Goal: Transaction & Acquisition: Purchase product/service

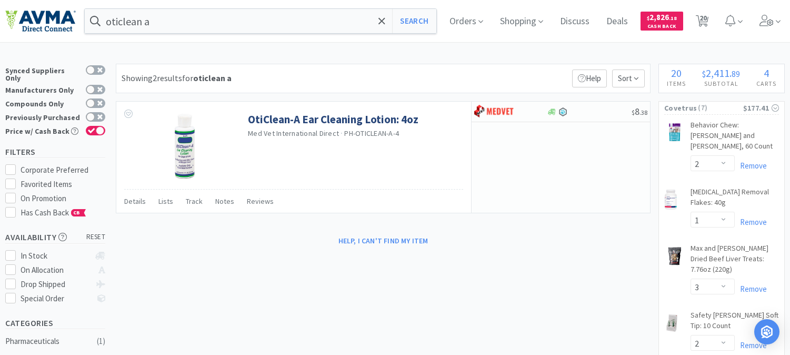
select select "2"
select select "1"
select select "3"
select select "2"
select select "1"
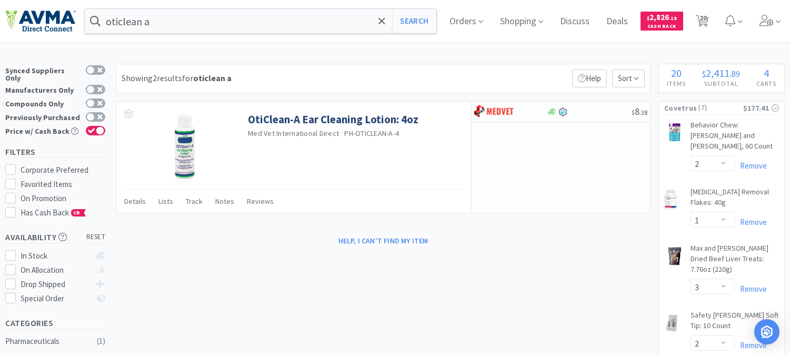
select select "1"
select select "20"
select select "1"
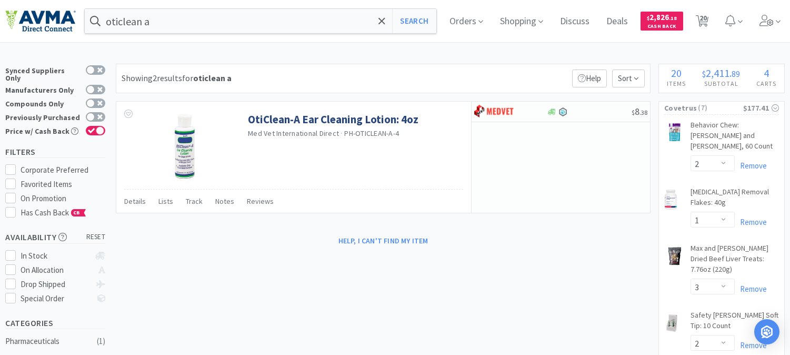
select select "4"
select select "5"
select select "1"
select select "6"
select select "13"
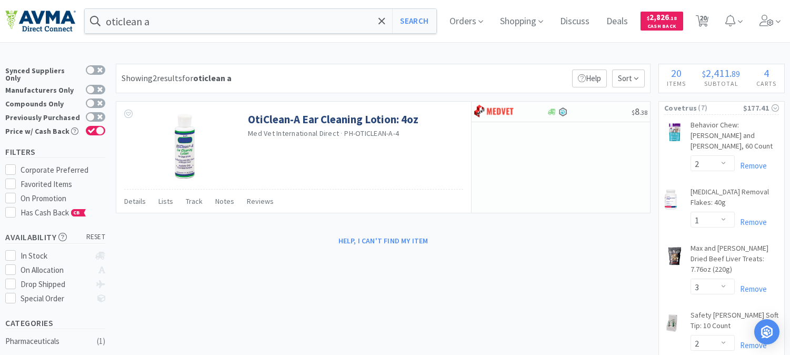
select select "1"
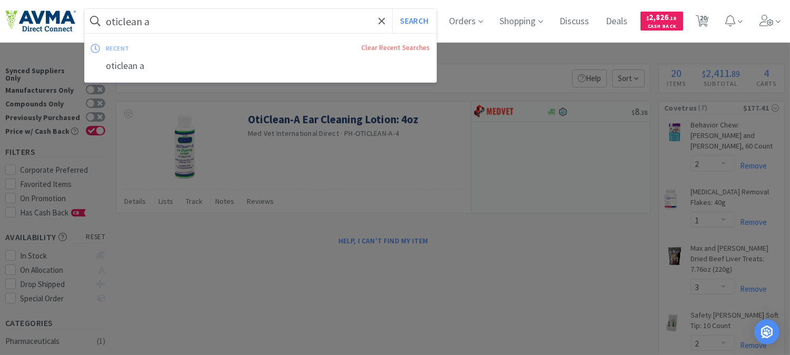
click at [188, 22] on input "oticlean a" at bounding box center [261, 21] width 352 height 24
paste input "078942604"
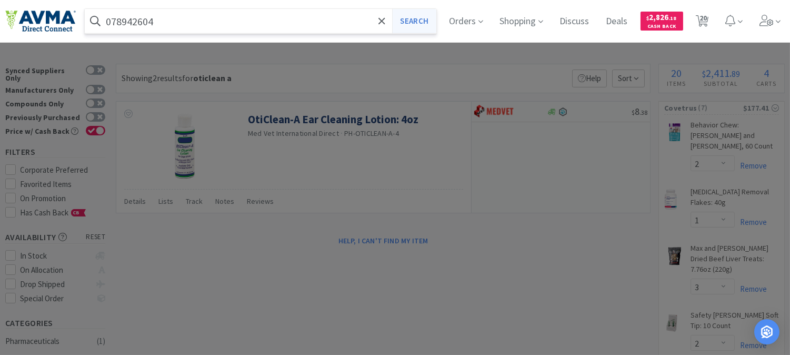
click at [435, 19] on button "Search" at bounding box center [414, 21] width 44 height 24
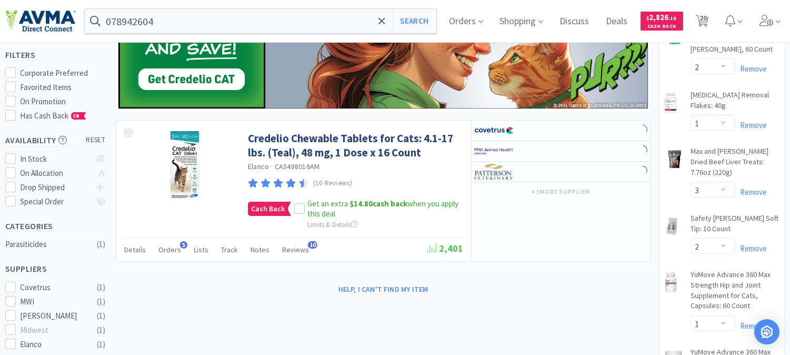
scroll to position [117, 0]
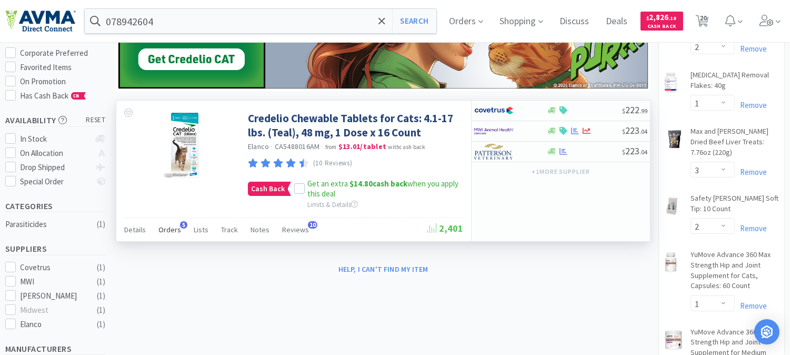
click at [175, 228] on span "Orders" at bounding box center [169, 229] width 23 height 9
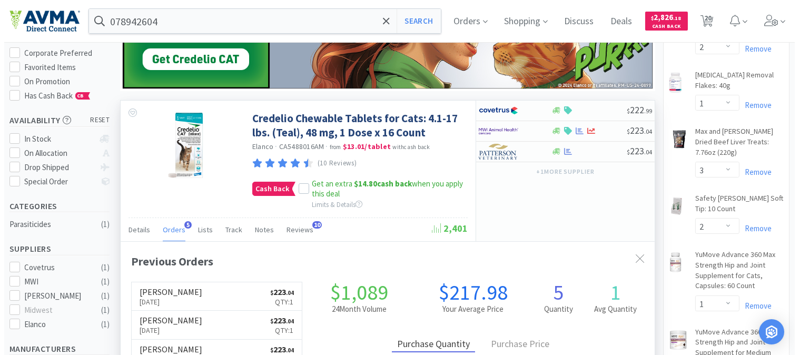
scroll to position [58, 0]
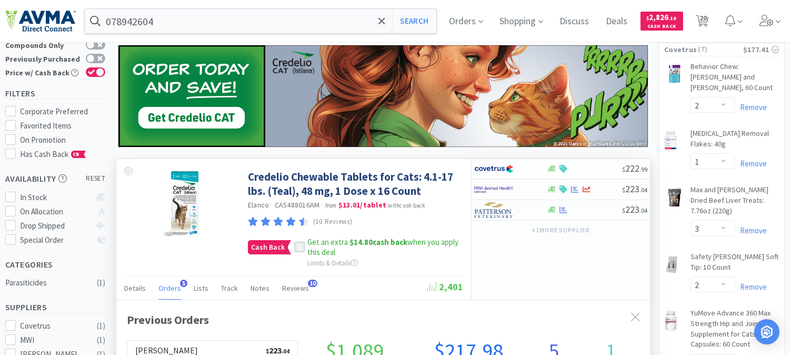
click at [298, 245] on icon at bounding box center [299, 247] width 7 height 7
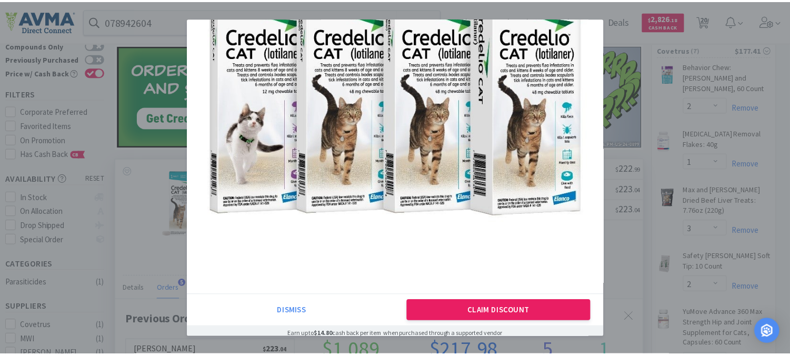
scroll to position [145, 0]
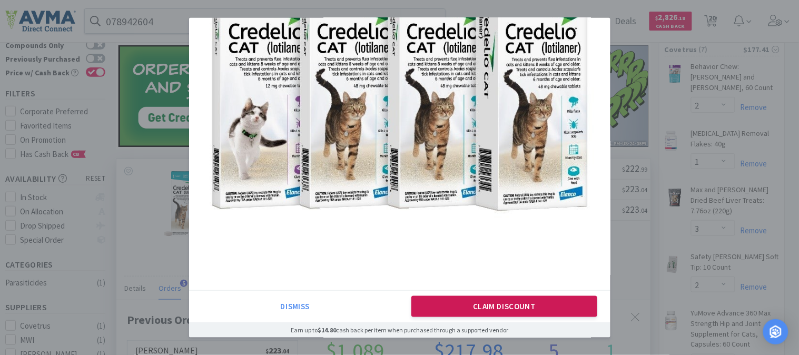
click at [485, 300] on button "Claim Discount" at bounding box center [504, 306] width 186 height 21
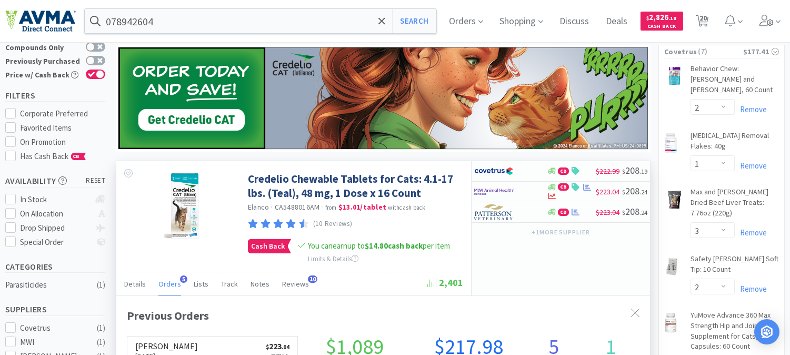
scroll to position [0, 0]
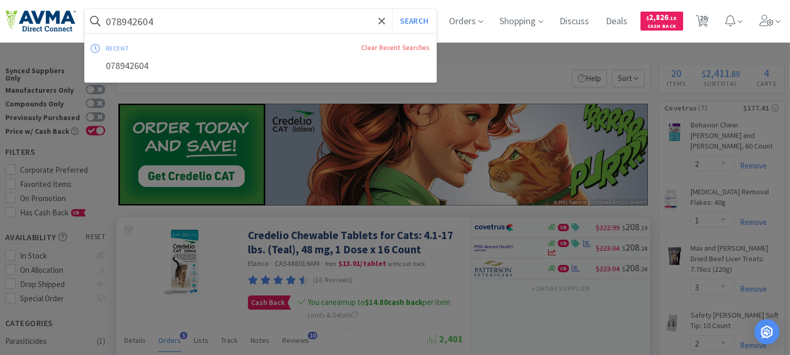
click at [177, 19] on input "078942604" at bounding box center [261, 21] width 352 height 24
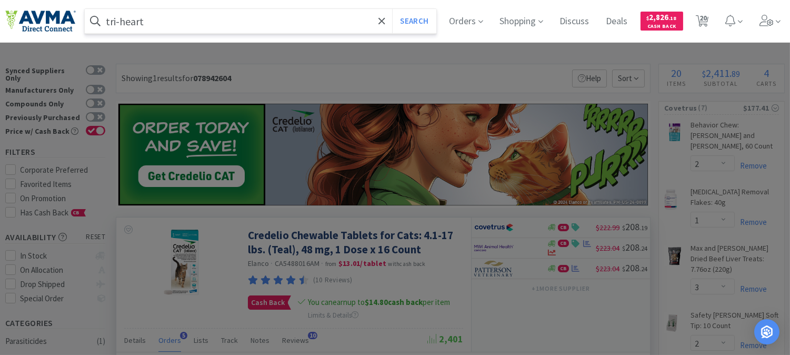
type input "tri-heart"
click at [392, 9] on button "Search" at bounding box center [414, 21] width 44 height 24
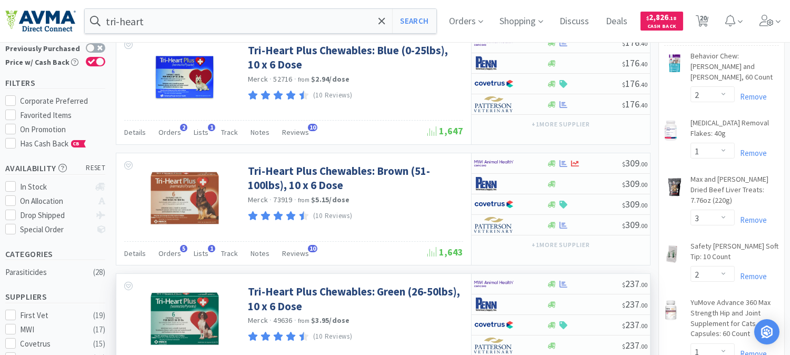
scroll to position [58, 0]
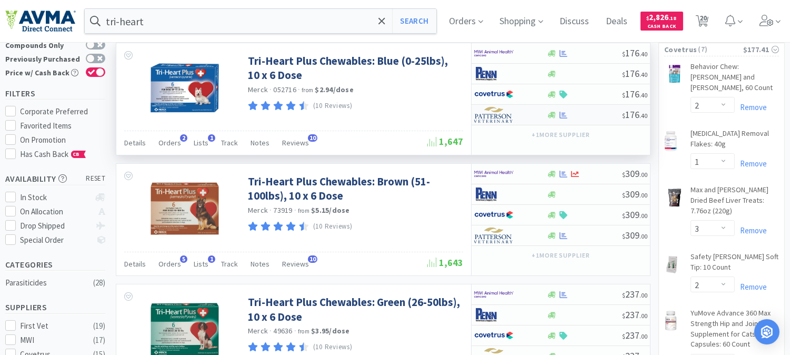
click at [491, 118] on img at bounding box center [493, 115] width 39 height 16
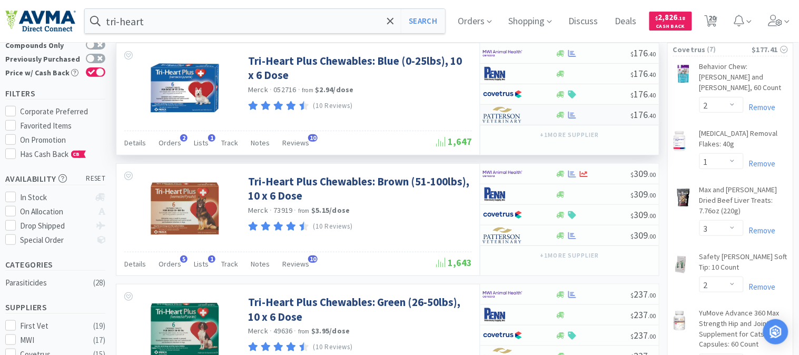
select select "1"
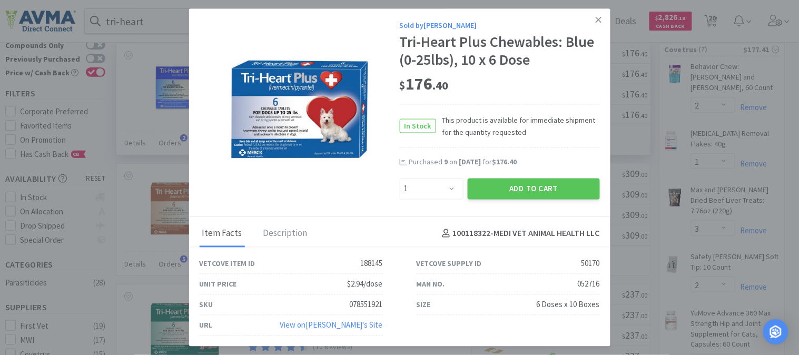
click at [368, 296] on div "SKU 078551921" at bounding box center [291, 304] width 183 height 21
click at [369, 299] on div "078551921" at bounding box center [366, 304] width 33 height 13
copy div "078551921"
click at [535, 185] on button "Add to Cart" at bounding box center [534, 188] width 132 height 21
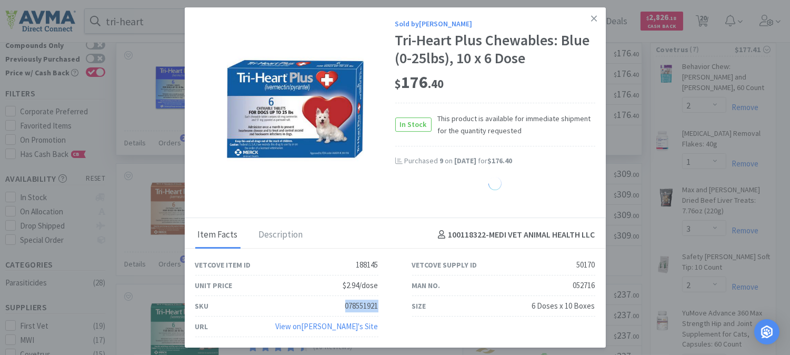
select select "1"
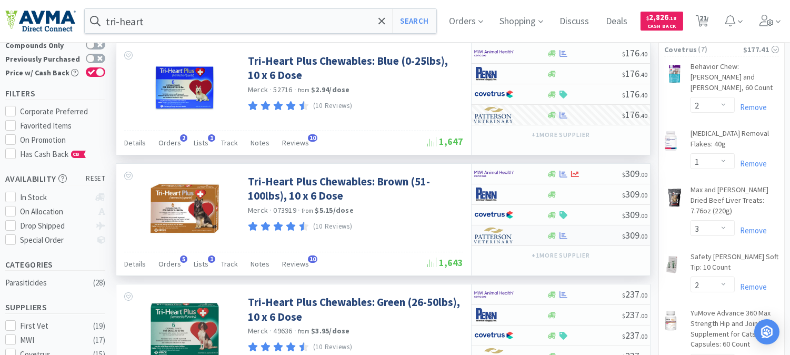
click at [486, 238] on img at bounding box center [493, 235] width 39 height 16
select select "1"
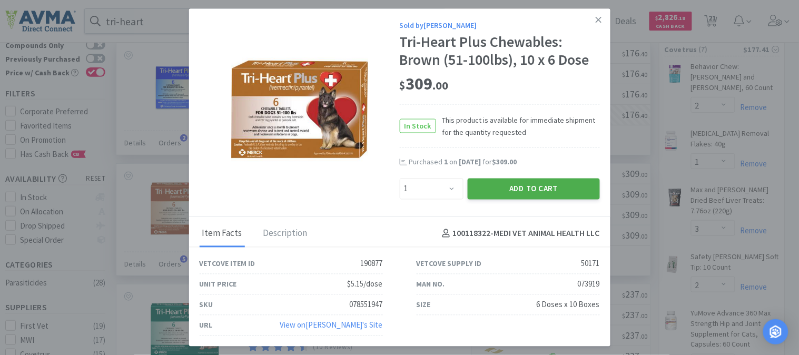
click at [523, 194] on button "Add to Cart" at bounding box center [534, 188] width 132 height 21
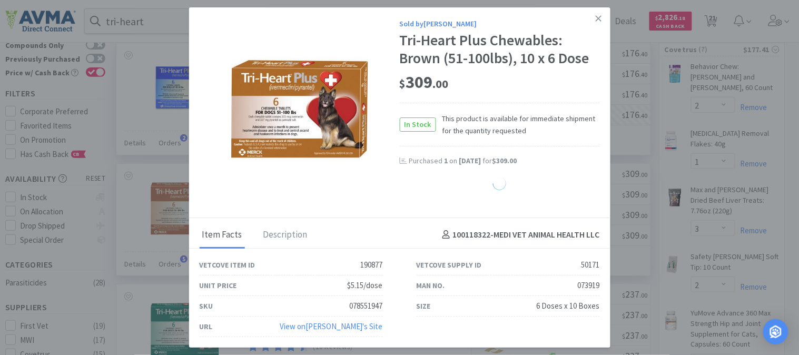
select select "1"
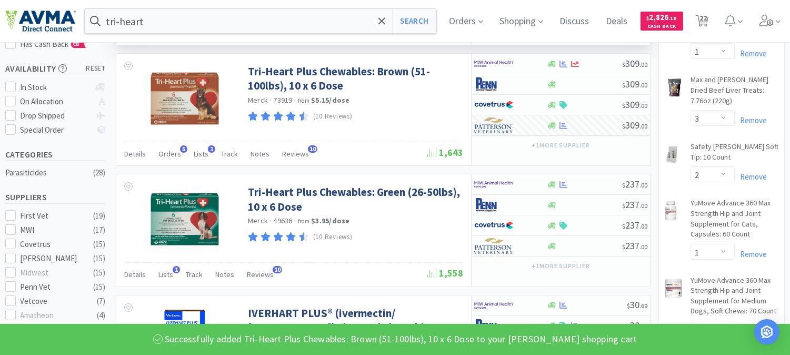
scroll to position [175, 0]
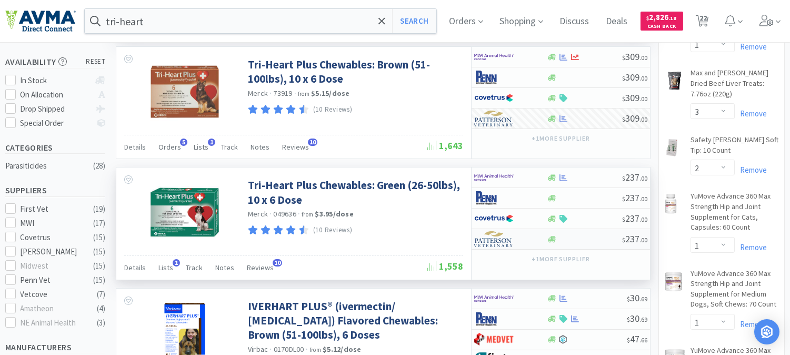
click at [495, 240] on img at bounding box center [493, 239] width 39 height 16
select select "1"
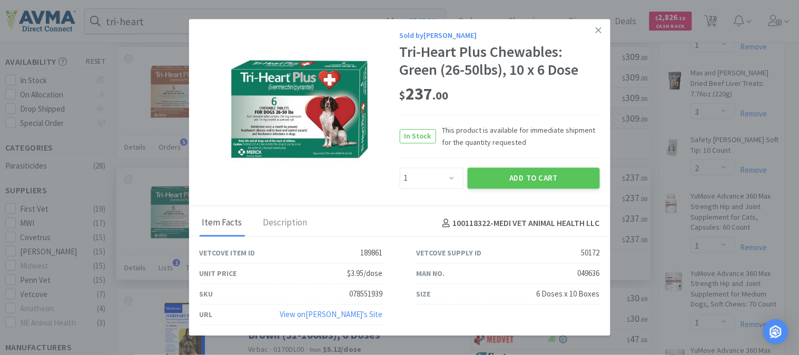
click at [359, 294] on div "078551939" at bounding box center [366, 294] width 33 height 13
copy div "078551939"
click at [527, 181] on button "Add to Cart" at bounding box center [534, 177] width 132 height 21
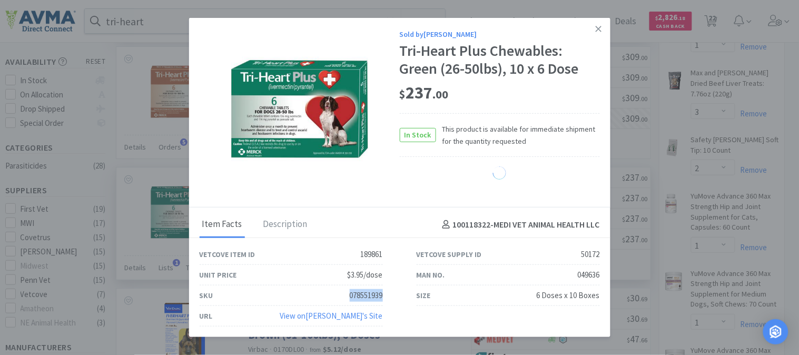
select select "1"
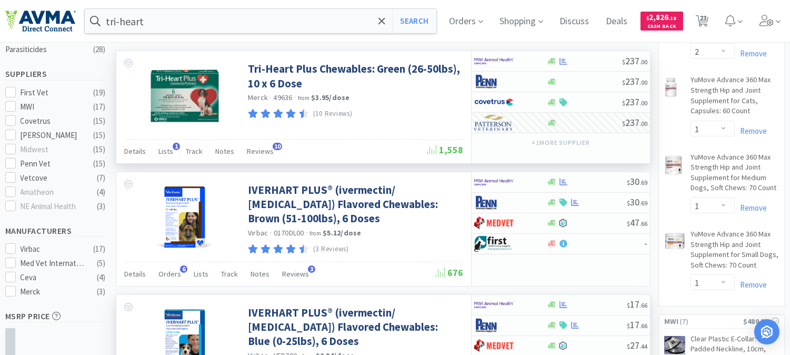
scroll to position [292, 0]
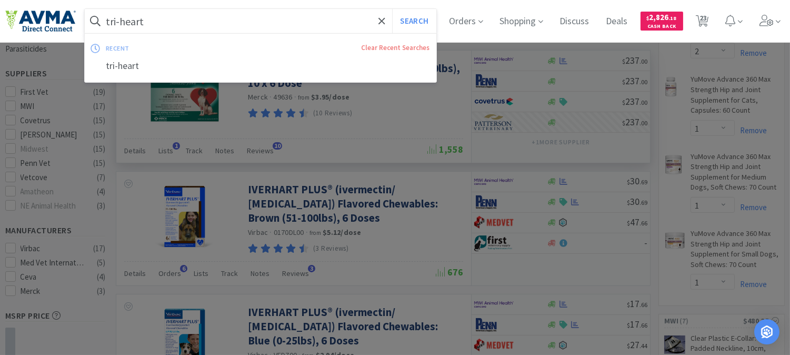
click at [183, 24] on input "tri-heart" at bounding box center [261, 21] width 352 height 24
paste input "078953161"
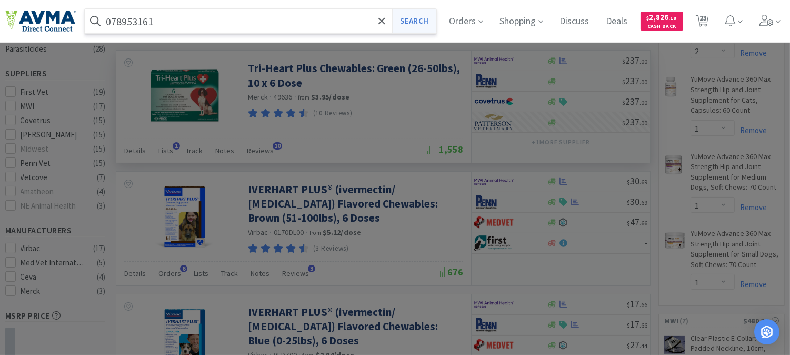
type input "078953161"
click at [429, 22] on button "Search" at bounding box center [414, 21] width 44 height 24
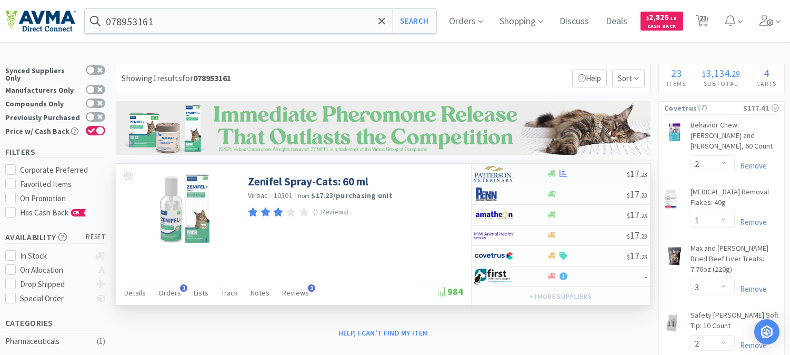
click at [487, 170] on img at bounding box center [493, 174] width 39 height 16
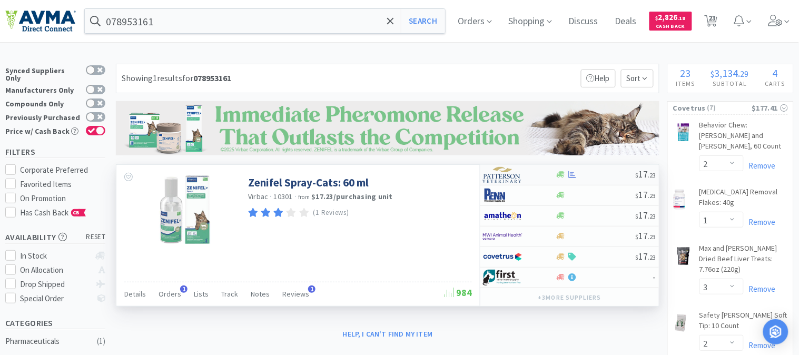
select select "1"
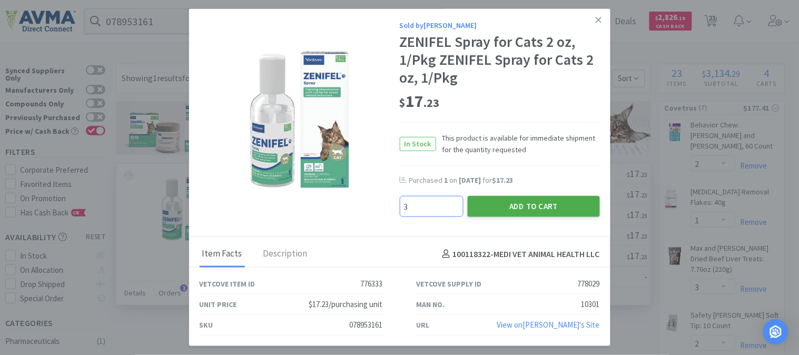
type input "3"
click at [518, 203] on button "Add to Cart" at bounding box center [534, 206] width 132 height 21
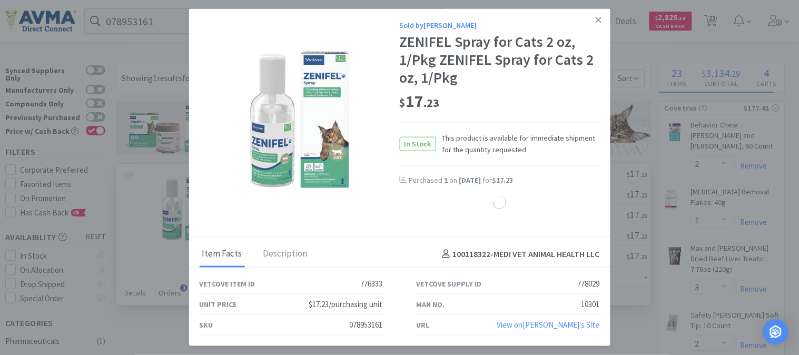
select select "3"
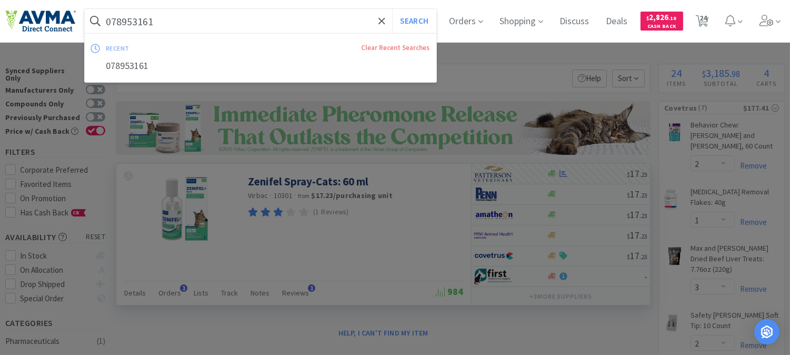
click at [158, 13] on input "078953161" at bounding box center [261, 21] width 352 height 24
paste input "34812"
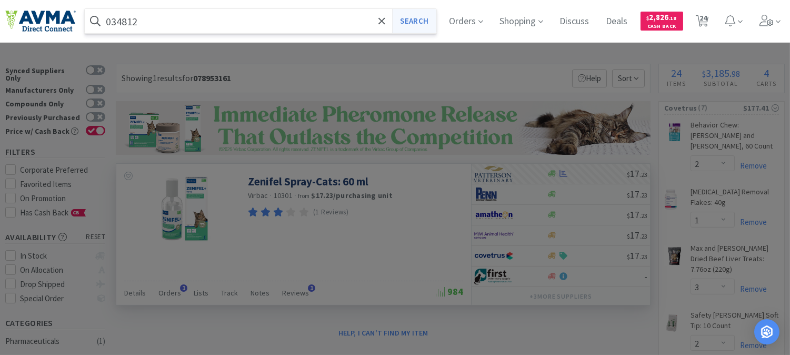
type input "034812"
click at [418, 24] on button "Search" at bounding box center [414, 21] width 44 height 24
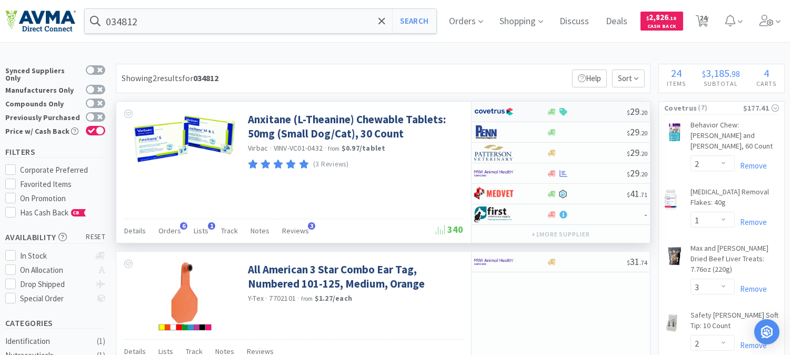
click at [494, 111] on img at bounding box center [493, 112] width 39 height 16
select select "1"
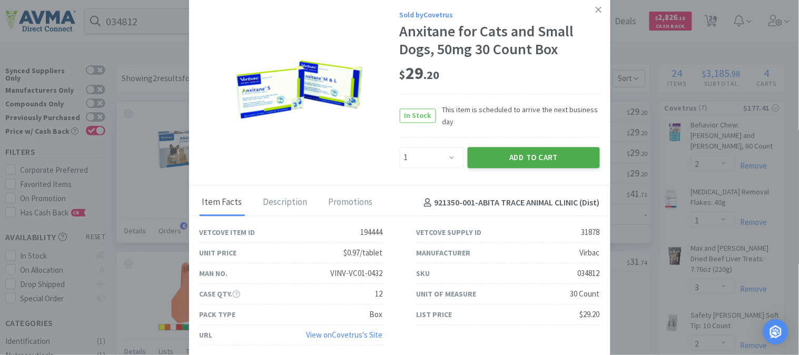
click at [532, 158] on button "Add to Cart" at bounding box center [534, 157] width 132 height 21
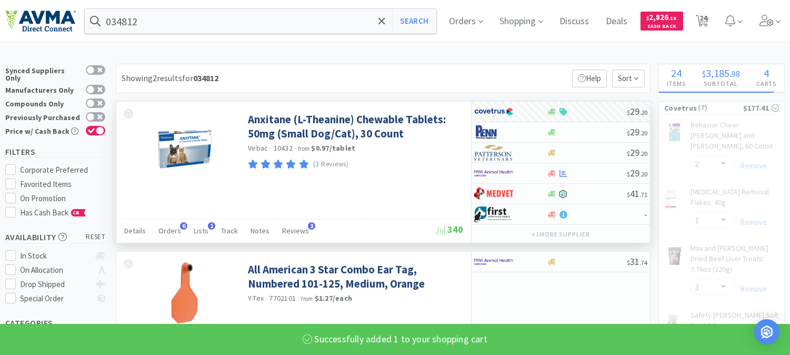
select select "1"
select select "2"
select select "1"
select select "3"
select select "2"
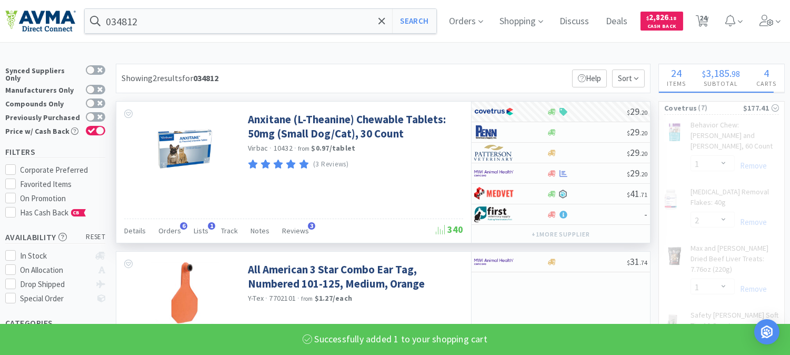
select select "1"
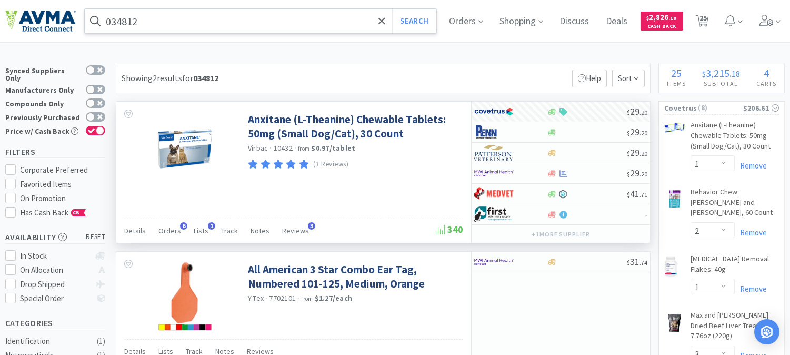
click at [221, 19] on input "034812" at bounding box center [261, 21] width 352 height 24
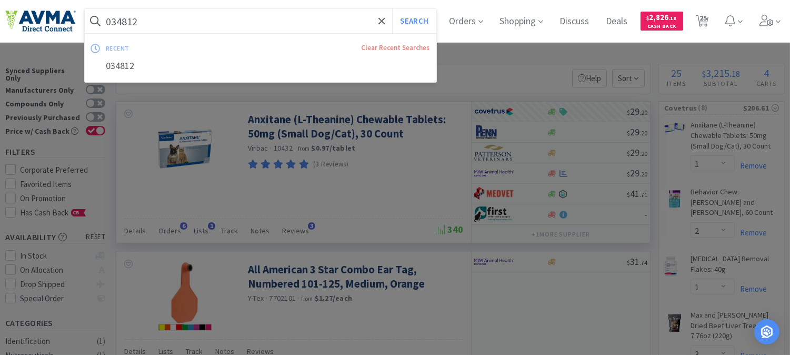
paste input "77633"
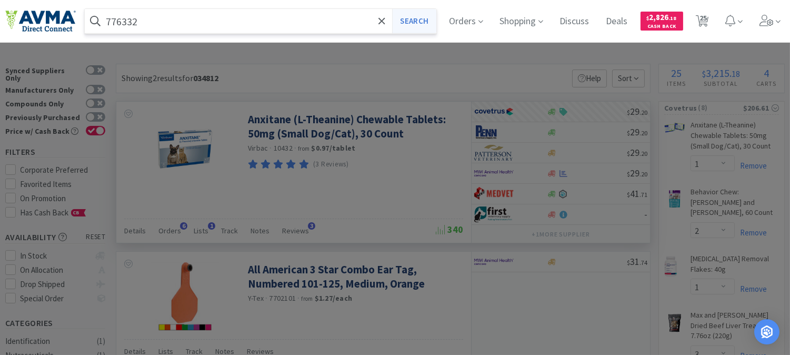
type input "776332"
click at [429, 20] on button "Search" at bounding box center [414, 21] width 44 height 24
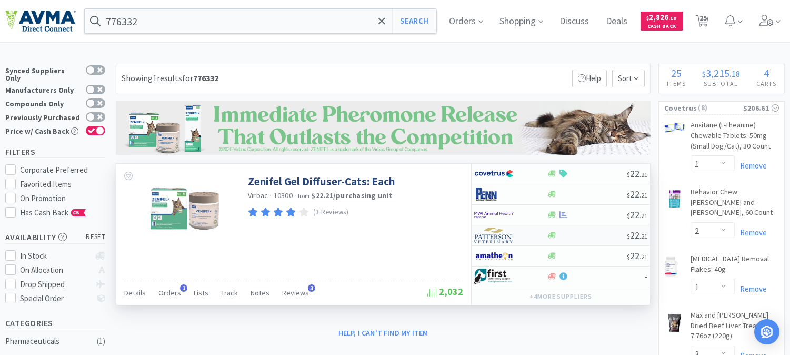
click at [493, 238] on img at bounding box center [493, 235] width 39 height 16
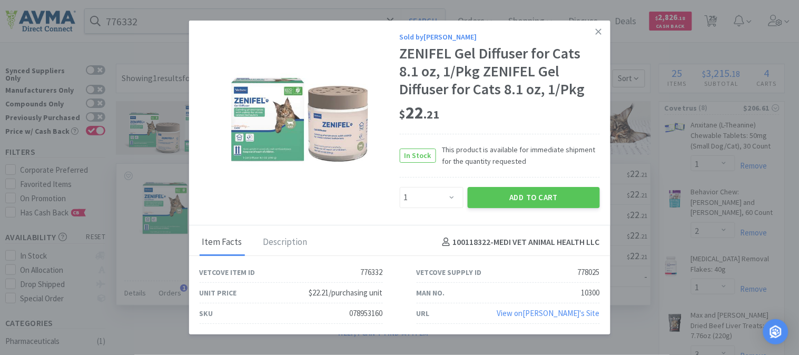
click at [356, 310] on div "078953160" at bounding box center [366, 313] width 33 height 13
copy div "078953160"
click at [448, 196] on select "Enter Quantity 1 2 3 4 5 6 7 8 9 10 11 12 13 14 15 16 17 18 19 20 Enter Quantity" at bounding box center [432, 197] width 64 height 21
select select "3"
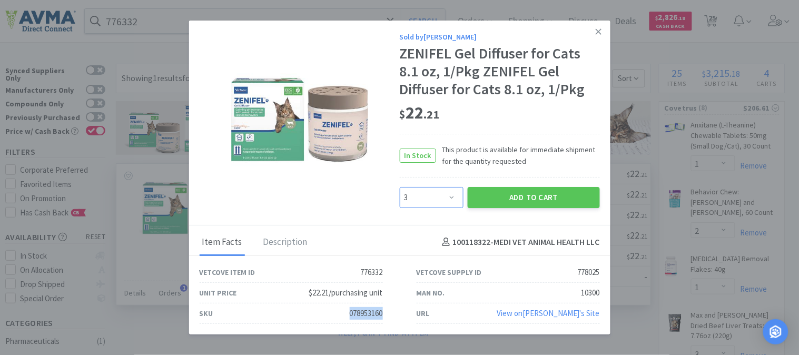
click at [400, 187] on select "Enter Quantity 1 2 3 4 5 6 7 8 9 10 11 12 13 14 15 16 17 18 19 20 Enter Quantity" at bounding box center [432, 197] width 64 height 21
click at [543, 197] on button "Add to Cart" at bounding box center [534, 197] width 132 height 21
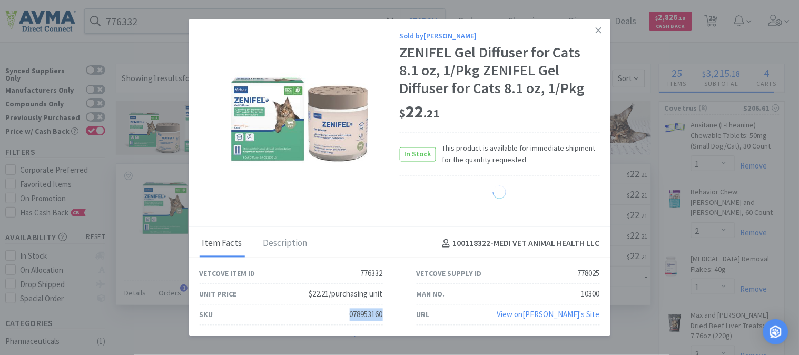
select select "3"
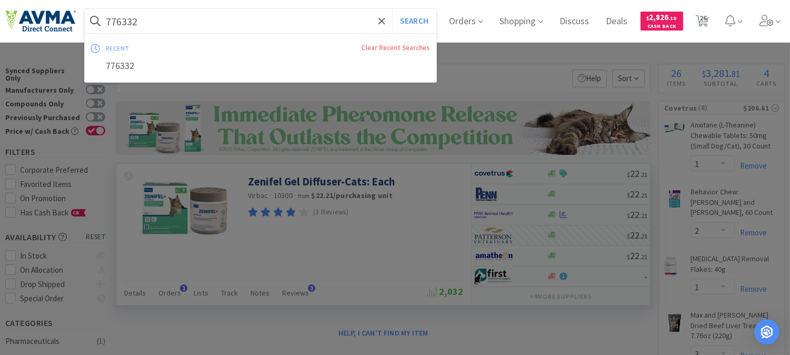
click at [195, 23] on input "776332" at bounding box center [261, 21] width 352 height 24
paste input "027092"
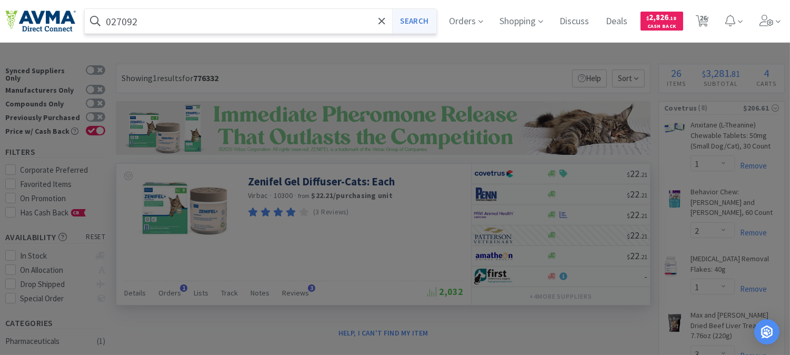
type input "027092"
click at [419, 13] on button "Search" at bounding box center [414, 21] width 44 height 24
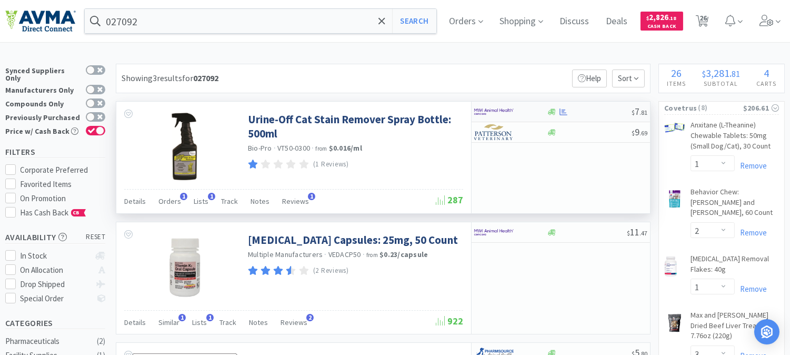
click at [491, 110] on img at bounding box center [493, 112] width 39 height 16
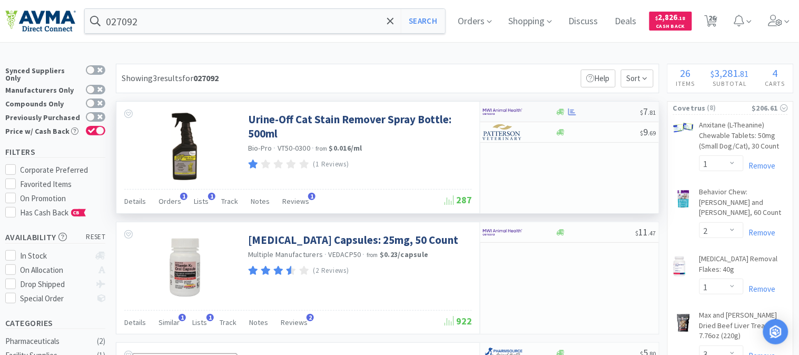
select select "1"
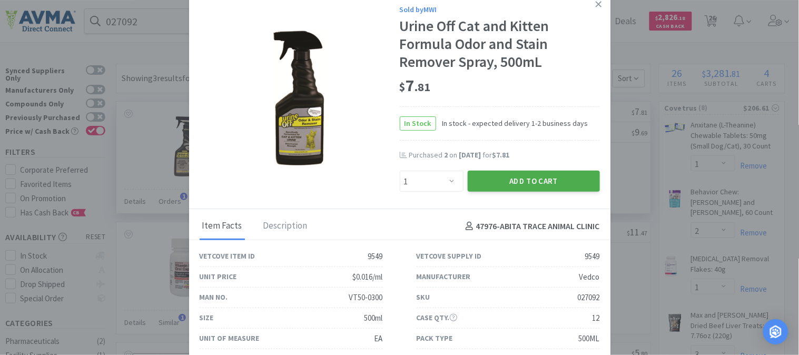
click at [523, 172] on button "Add to Cart" at bounding box center [534, 181] width 132 height 21
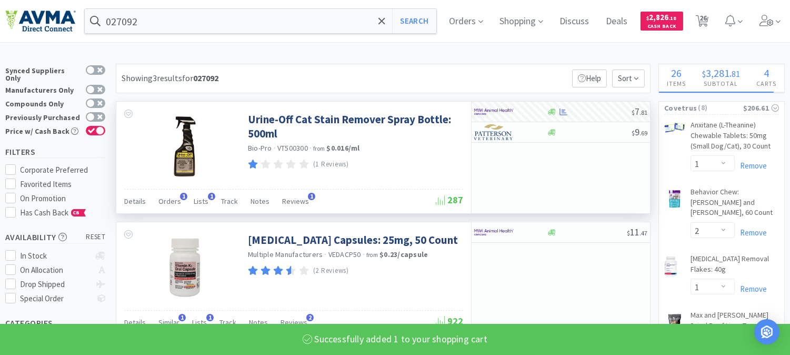
select select "1"
select select "6"
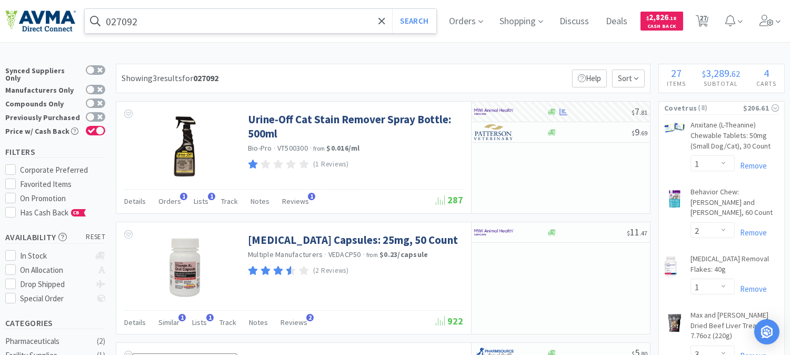
click at [180, 19] on input "027092" at bounding box center [261, 21] width 352 height 24
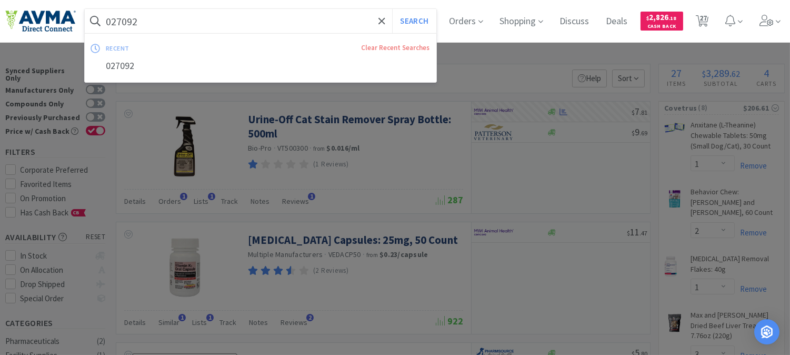
paste input "62369"
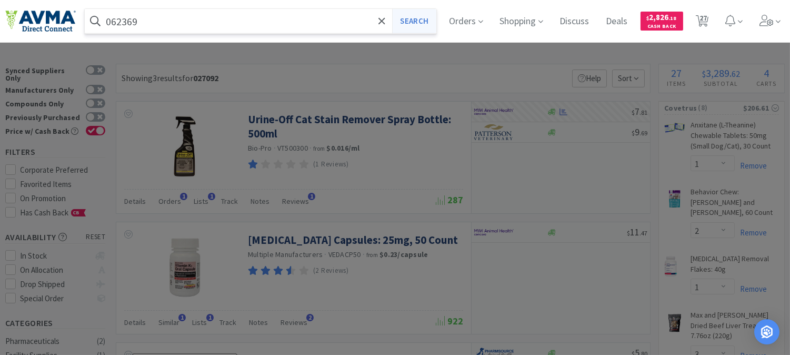
type input "062369"
click at [423, 22] on button "Search" at bounding box center [414, 21] width 44 height 24
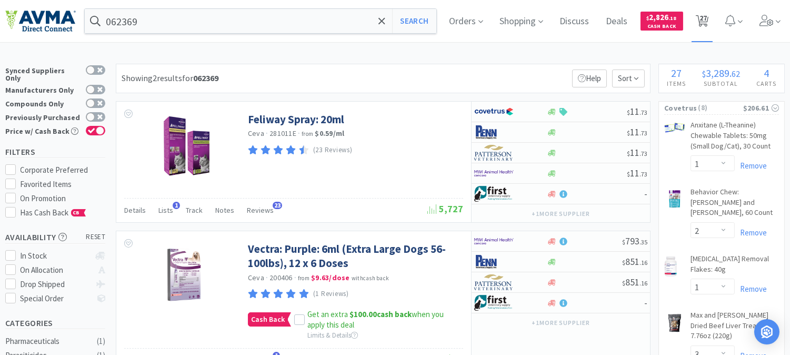
click at [707, 18] on span "27" at bounding box center [703, 18] width 7 height 42
select select "1"
select select "2"
select select "1"
select select "3"
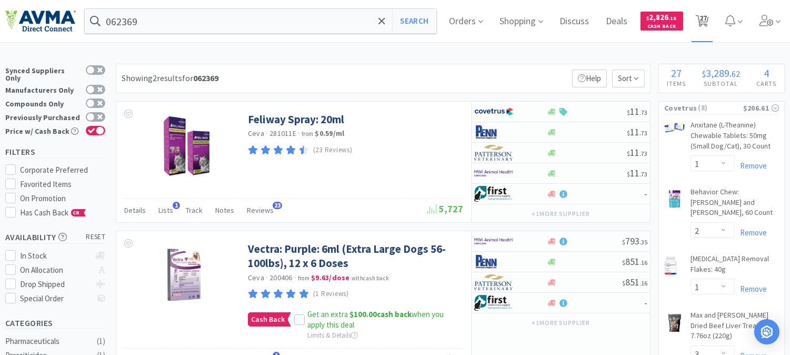
select select "2"
select select "1"
select select "20"
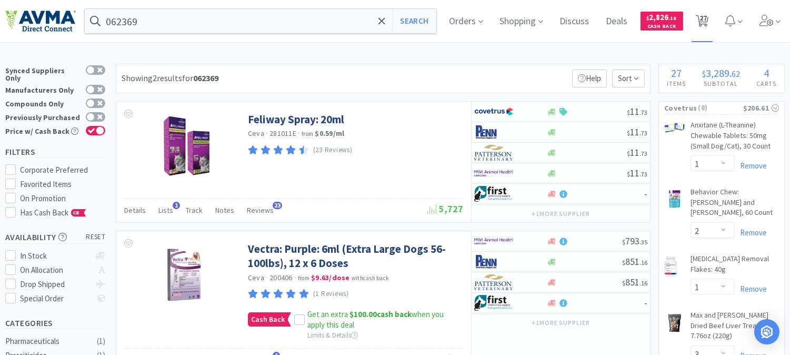
select select "1"
select select "4"
select select "5"
select select "1"
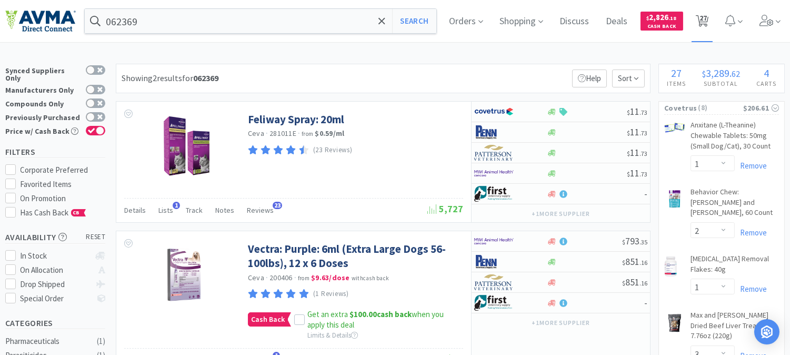
select select "1"
select select "6"
select select "13"
select select "1"
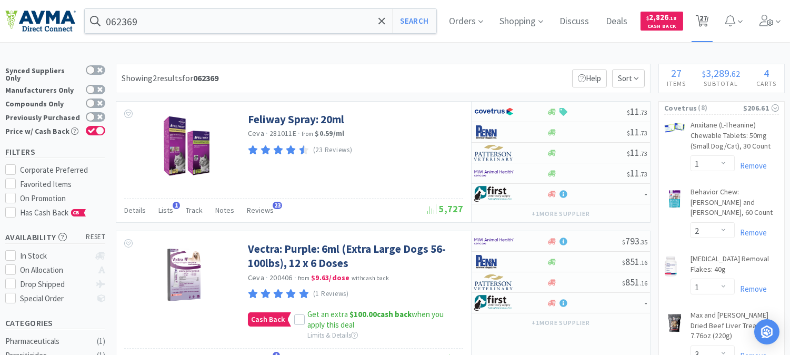
select select "1"
select select "3"
select select "1"
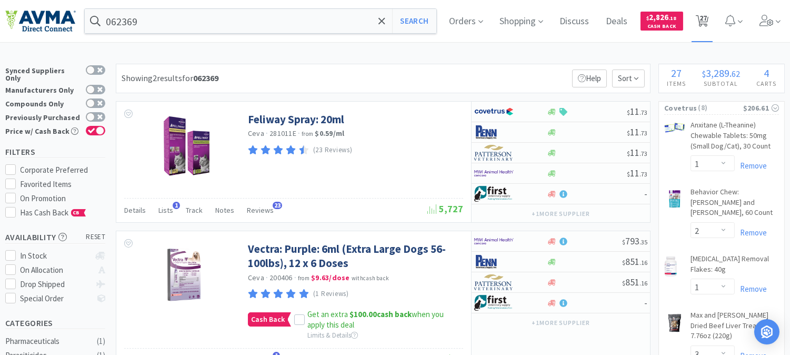
select select "1"
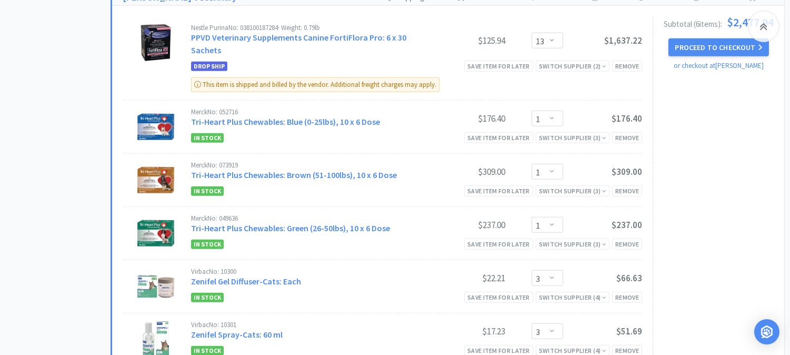
scroll to position [1638, 0]
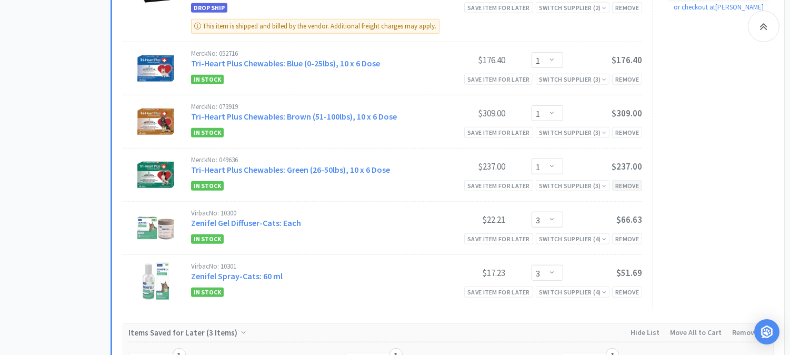
click at [632, 187] on div "Remove" at bounding box center [627, 185] width 30 height 11
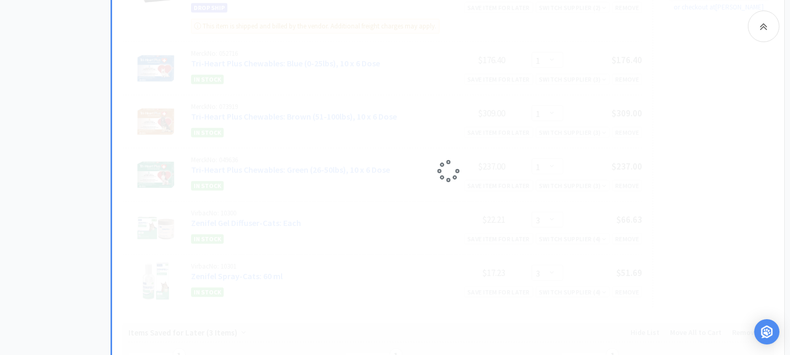
select select "3"
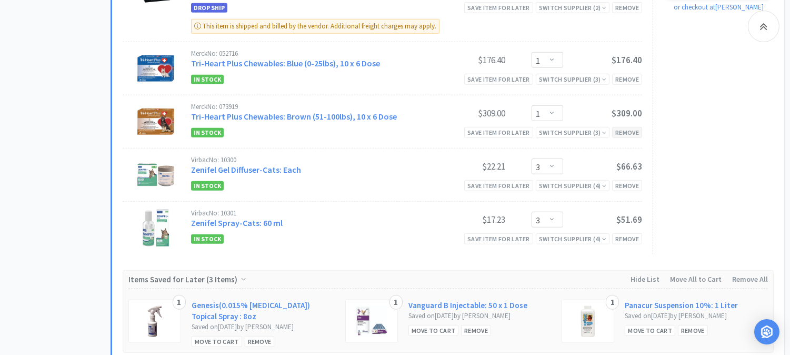
click at [627, 133] on div "Remove" at bounding box center [627, 132] width 30 height 11
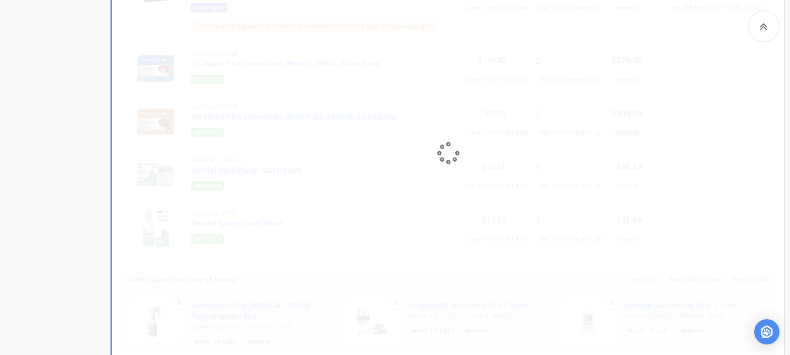
select select "3"
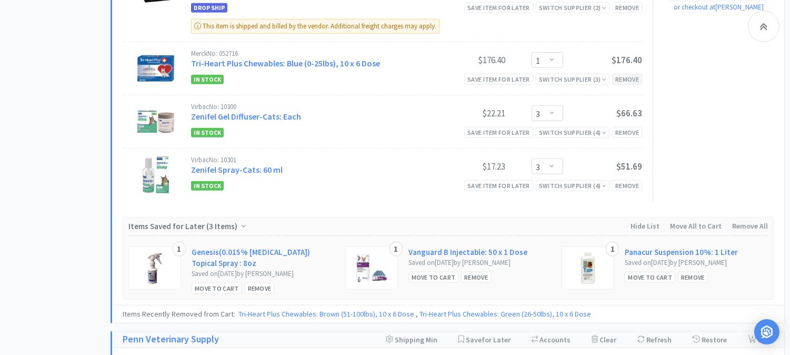
click at [628, 82] on div "Remove" at bounding box center [627, 79] width 30 height 11
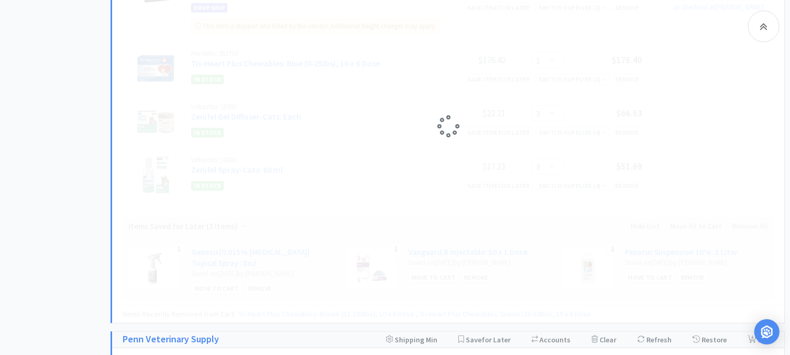
select select "3"
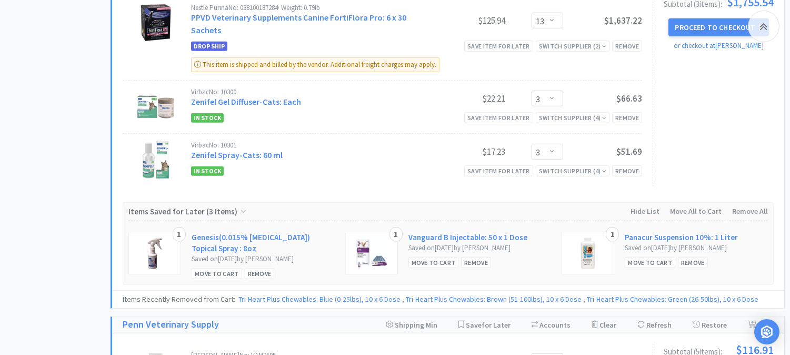
scroll to position [1521, 0]
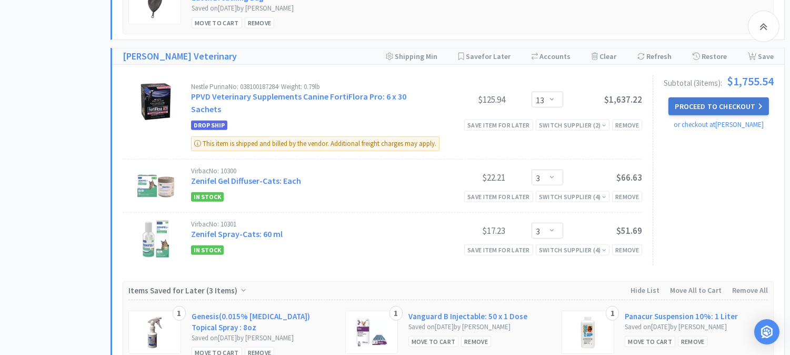
click at [711, 104] on button "Proceed to Checkout" at bounding box center [719, 106] width 100 height 18
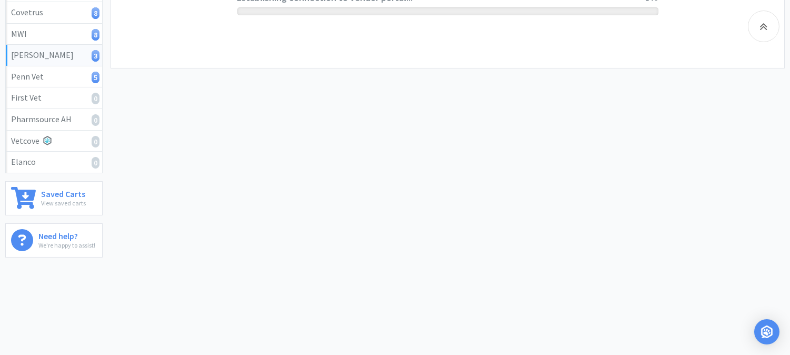
scroll to position [244, 0]
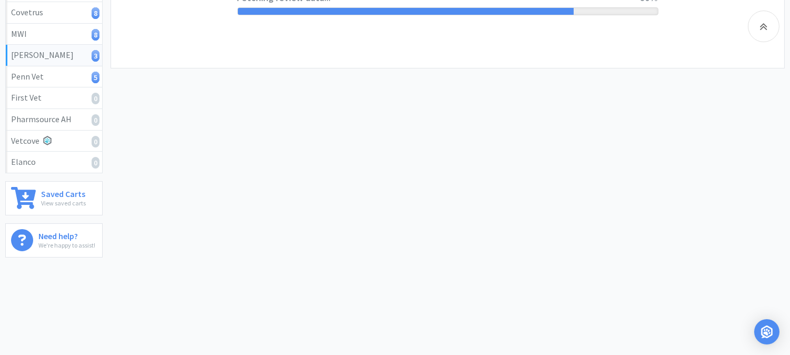
select select "1"
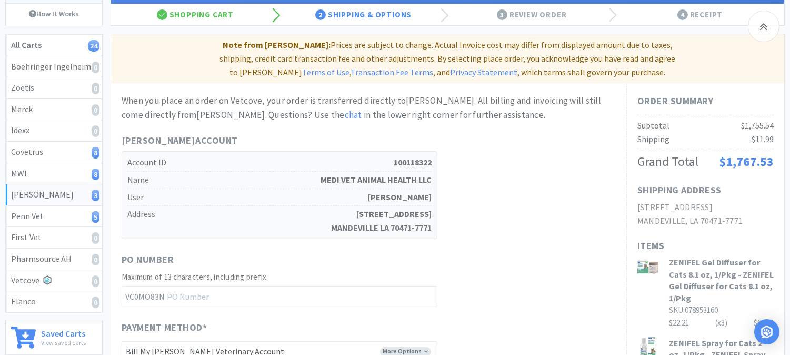
scroll to position [117, 0]
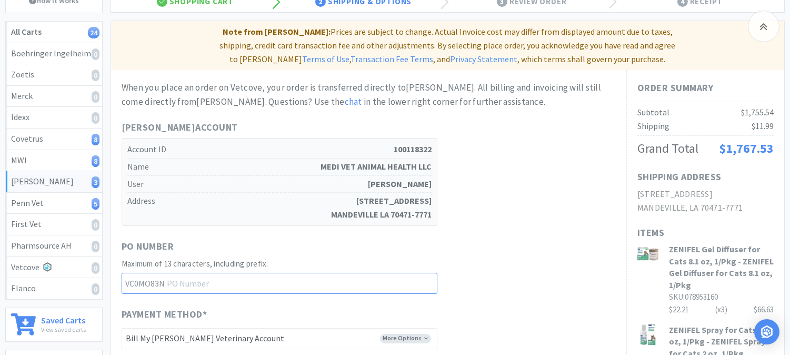
click at [206, 273] on input "text" at bounding box center [280, 283] width 316 height 21
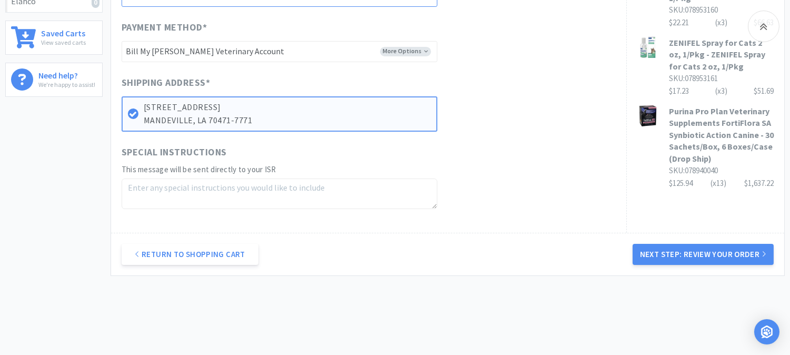
scroll to position [409, 0]
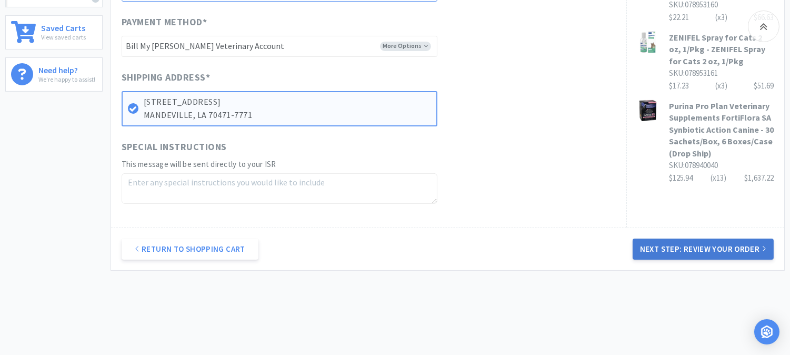
type input "52431"
click at [682, 239] on button "Next Step: Review Your Order" at bounding box center [703, 249] width 141 height 21
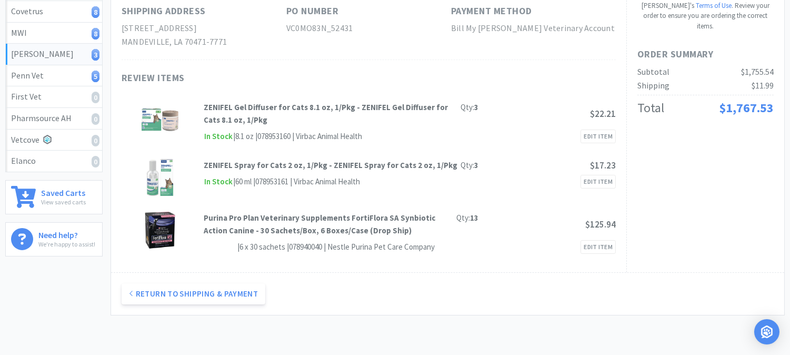
scroll to position [0, 0]
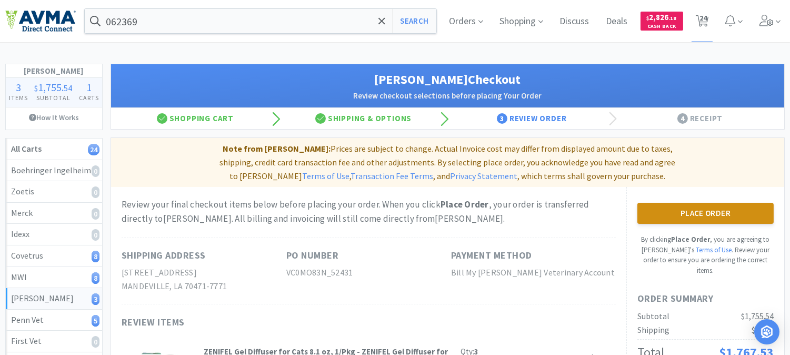
click at [687, 203] on button "Place Order" at bounding box center [706, 213] width 136 height 21
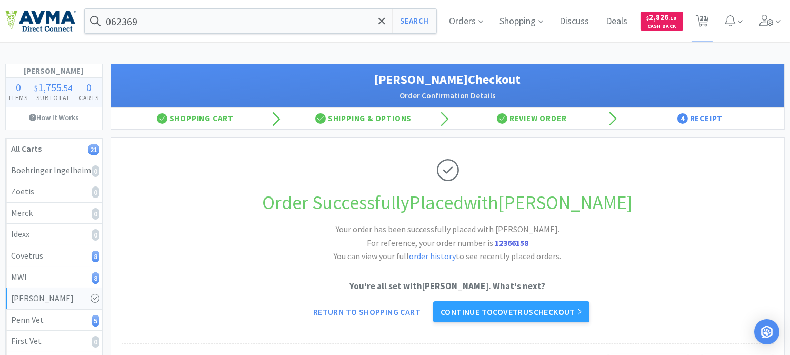
click at [499, 240] on strong "12366158" at bounding box center [512, 242] width 34 height 11
click at [502, 239] on strong "12366158" at bounding box center [512, 242] width 34 height 11
copy strong "12366158"
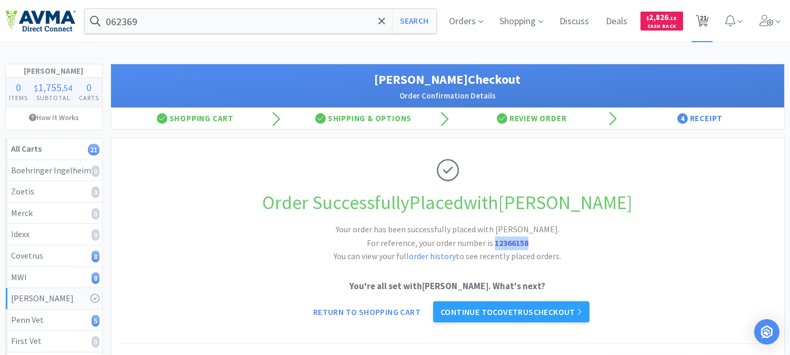
drag, startPoint x: 706, startPoint y: 12, endPoint x: 704, endPoint y: 28, distance: 16.4
click at [706, 12] on span "21" at bounding box center [703, 18] width 7 height 42
select select "1"
select select "2"
select select "1"
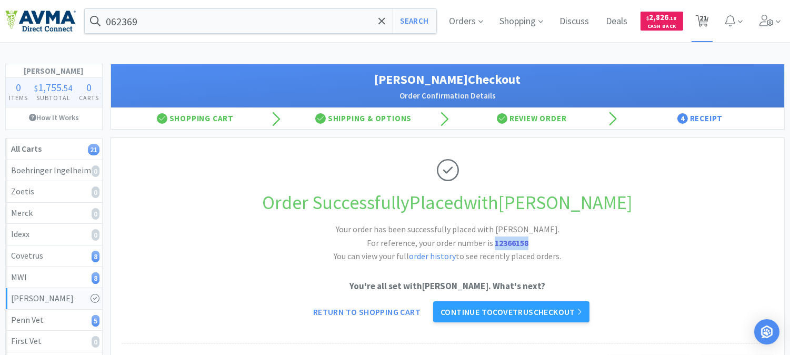
select select "3"
select select "2"
select select "1"
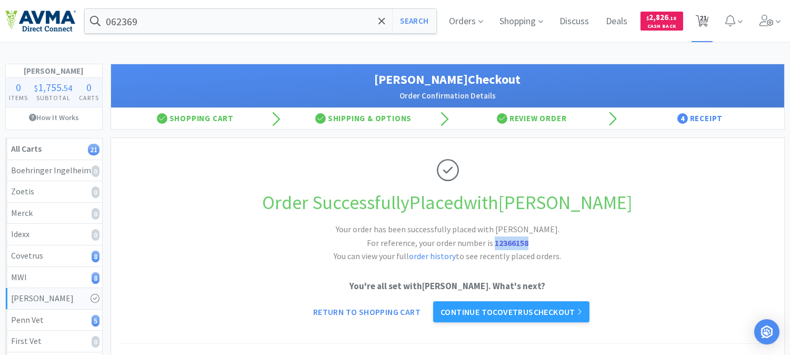
select select "20"
select select "1"
select select "4"
select select "5"
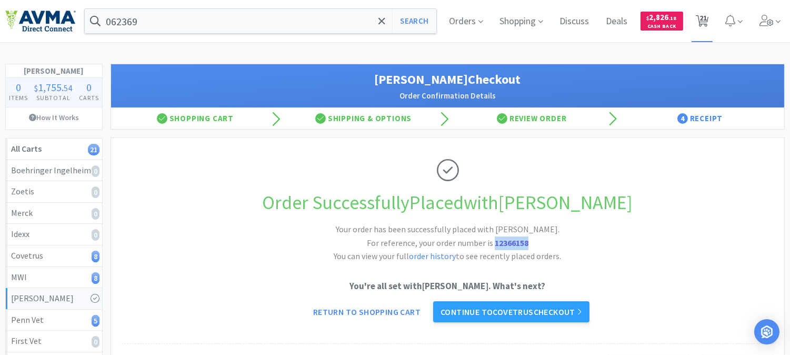
select select "1"
select select "6"
select select "1"
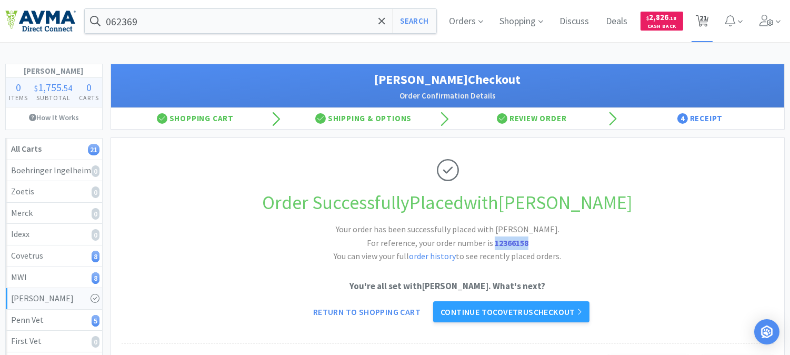
select select "1"
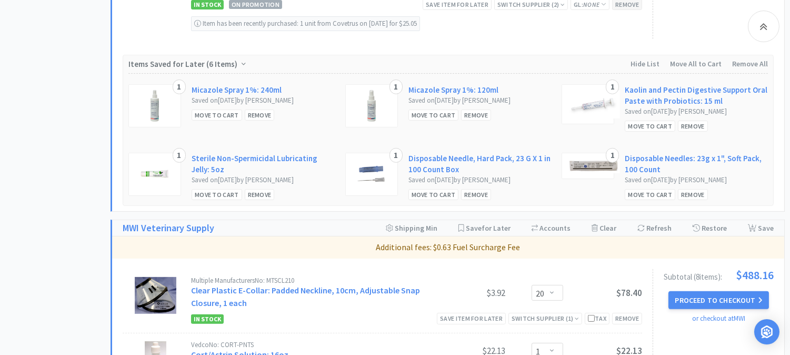
scroll to position [760, 0]
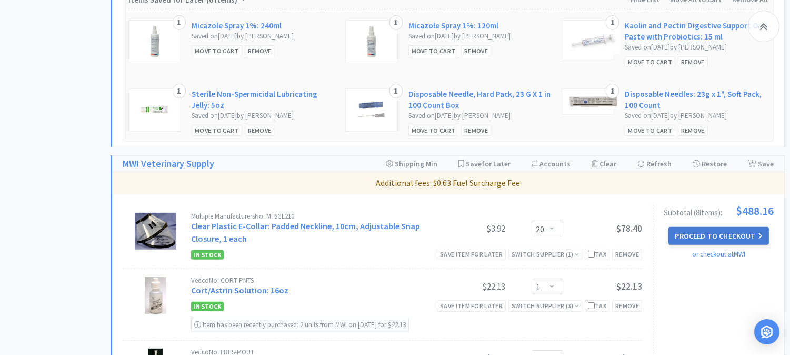
click at [732, 235] on button "Proceed to Checkout" at bounding box center [719, 236] width 100 height 18
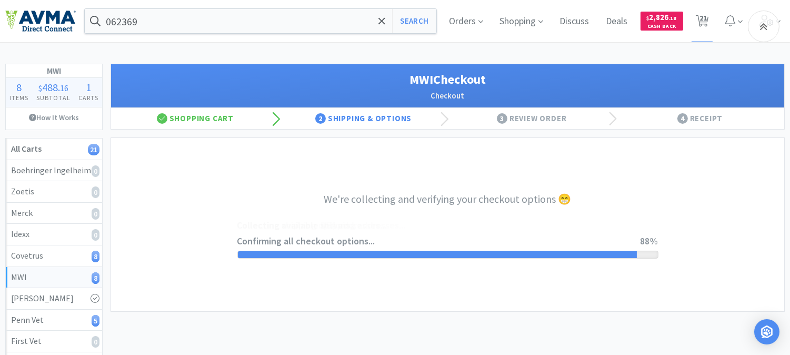
select select "CC_9481287516445253"
select select "FXY"
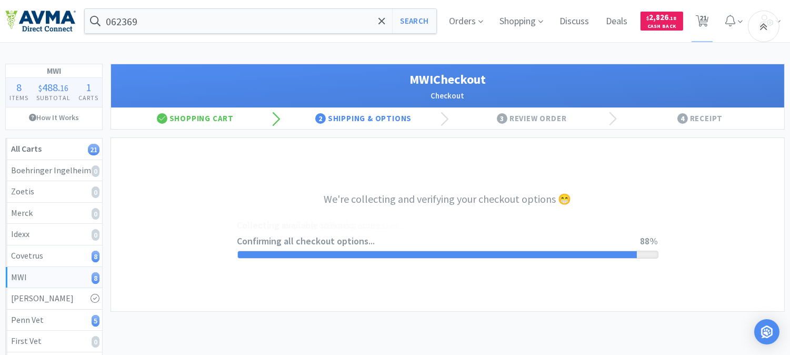
select select "RPS"
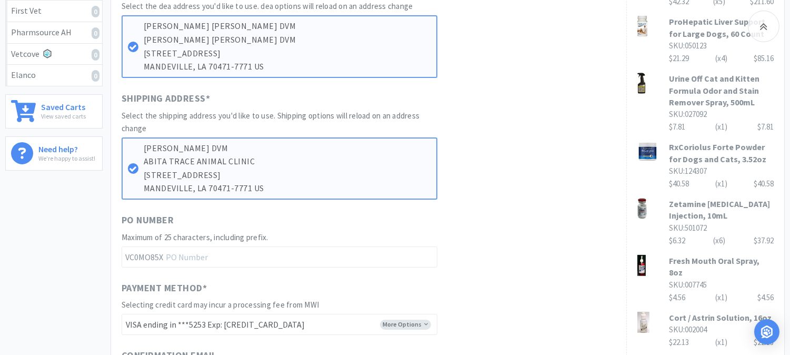
scroll to position [351, 0]
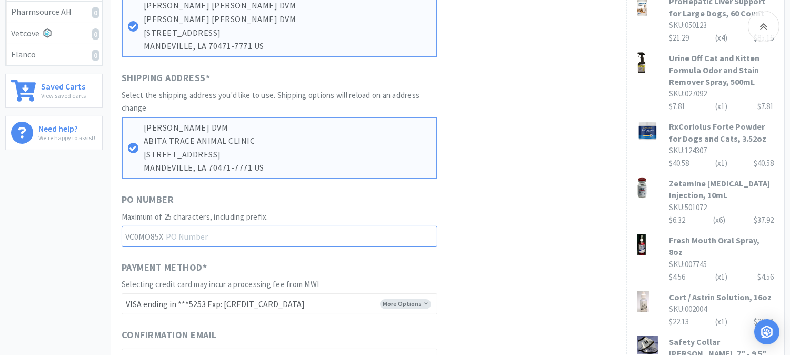
click at [220, 237] on input "text" at bounding box center [280, 236] width 316 height 21
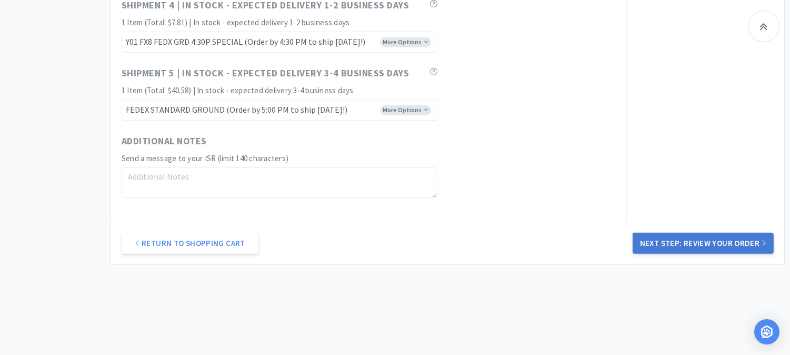
type input "52429"
click at [717, 239] on button "Next Step: Review Your Order" at bounding box center [703, 243] width 141 height 21
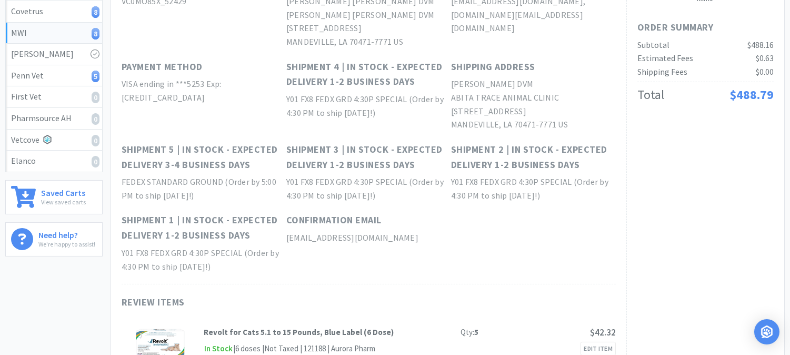
scroll to position [0, 0]
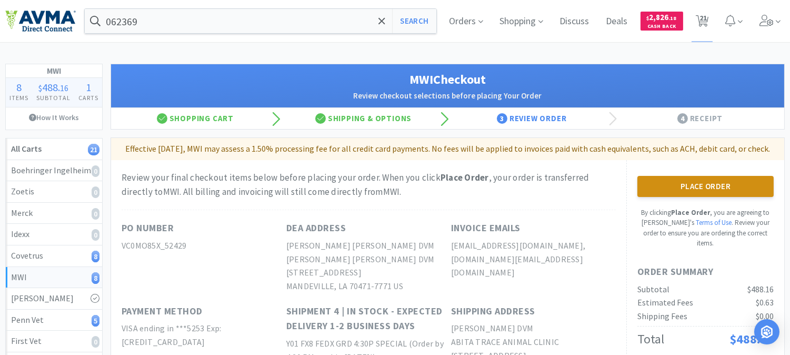
click at [697, 195] on button "Place Order" at bounding box center [706, 186] width 136 height 21
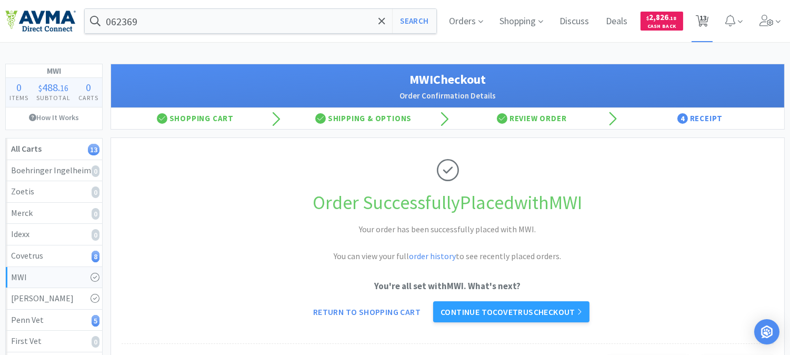
click at [704, 19] on span "13" at bounding box center [703, 18] width 7 height 42
select select "1"
select select "2"
select select "1"
select select "3"
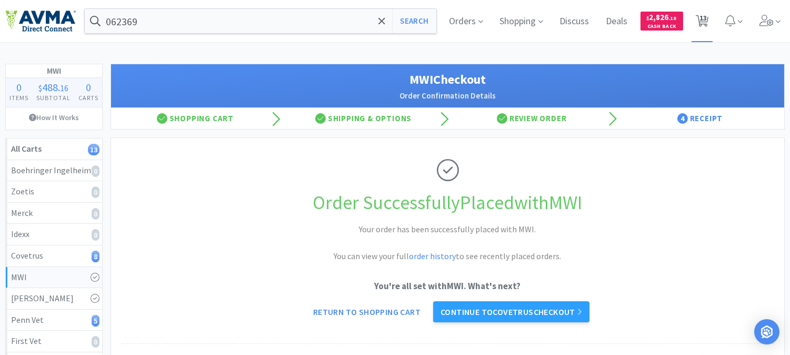
select select "2"
select select "1"
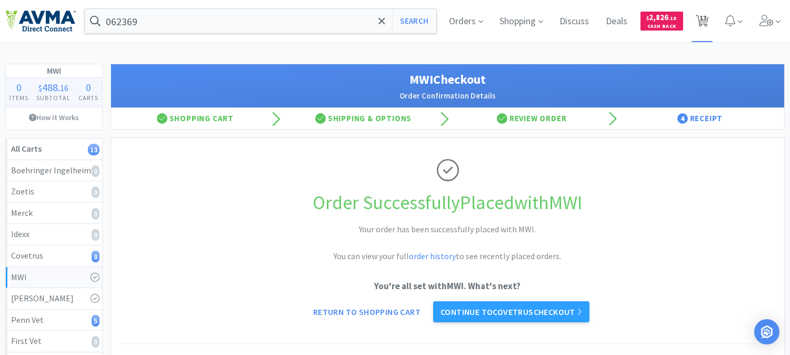
select select "1"
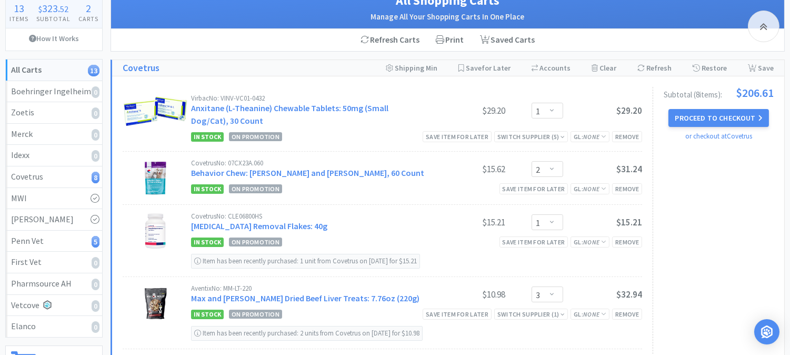
scroll to position [58, 0]
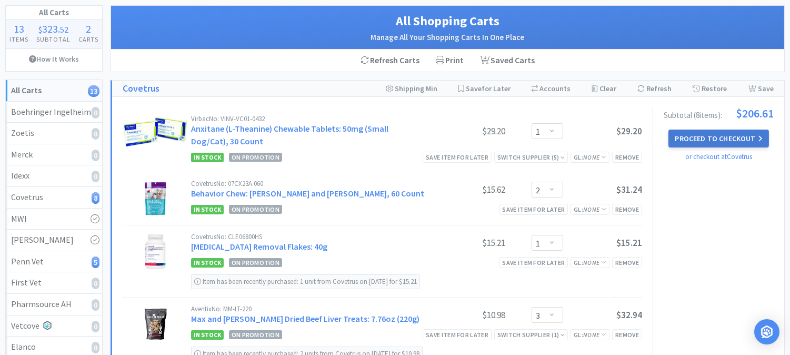
click at [707, 138] on button "Proceed to Checkout" at bounding box center [719, 139] width 100 height 18
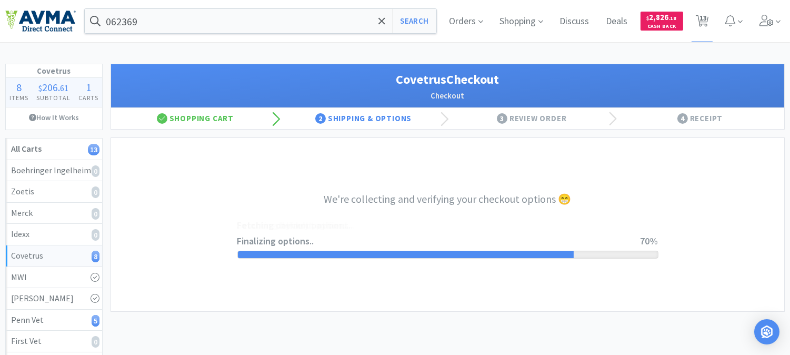
select select "9830288392234"
select select "cvt-standard-net"
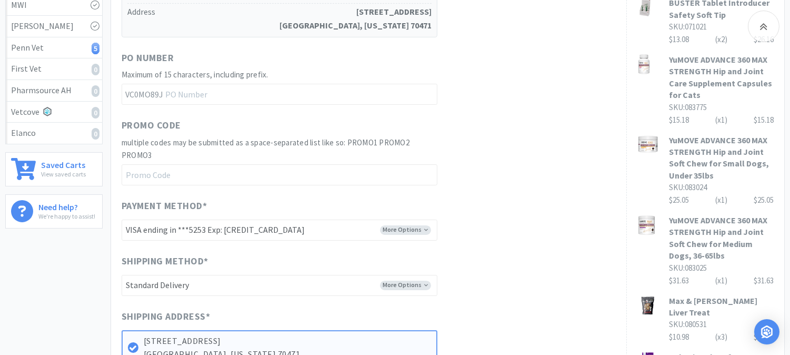
scroll to position [292, 0]
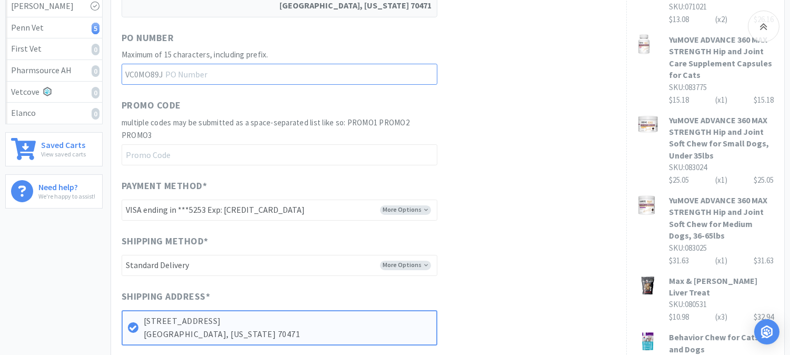
click at [238, 72] on input "text" at bounding box center [280, 74] width 316 height 21
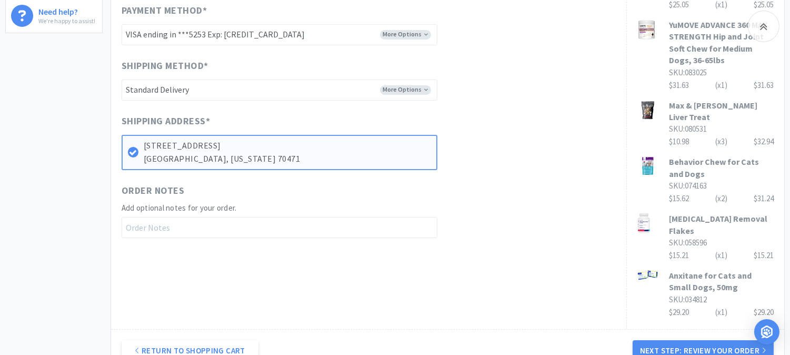
scroll to position [581, 0]
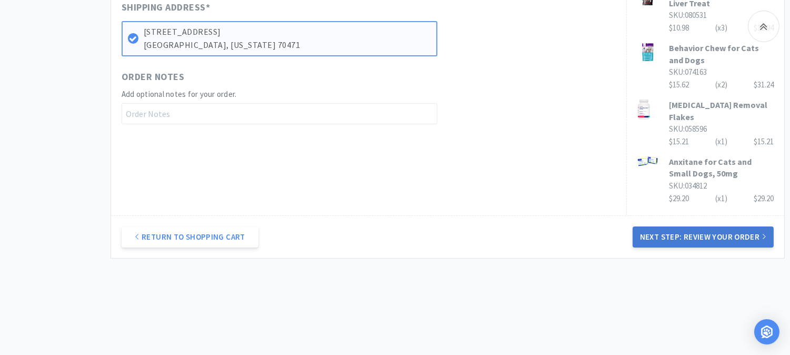
type input "52430"
click at [723, 230] on button "Next Step: Review Your Order" at bounding box center [703, 236] width 141 height 21
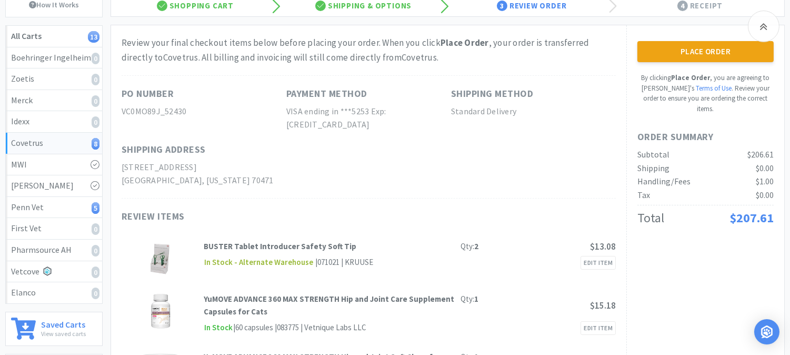
scroll to position [117, 0]
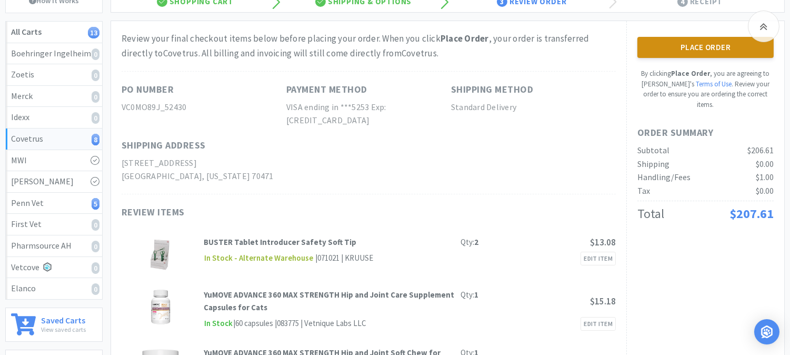
click at [697, 48] on button "Place Order" at bounding box center [706, 47] width 136 height 21
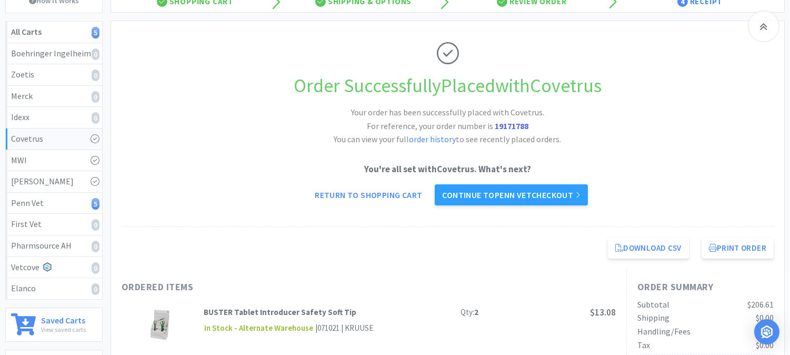
click at [508, 124] on strong "19171788" at bounding box center [512, 126] width 34 height 11
copy strong "19171788"
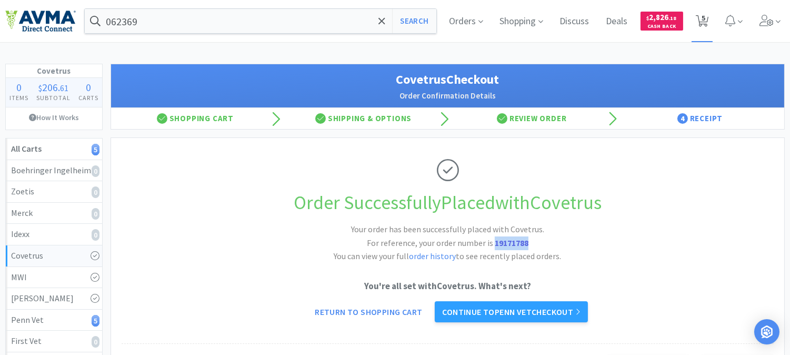
click at [706, 17] on span "5" at bounding box center [704, 18] width 4 height 42
select select "1"
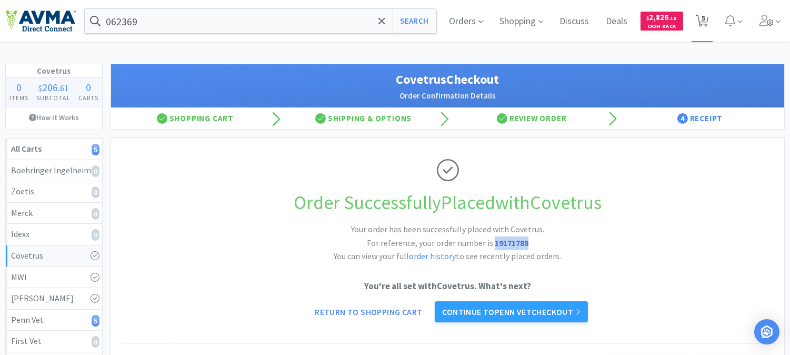
select select "1"
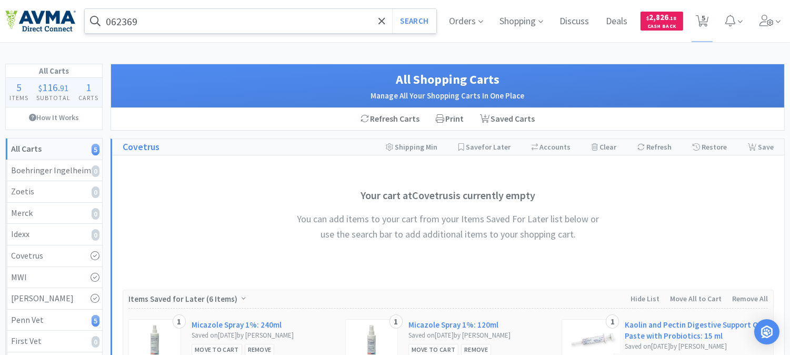
click at [160, 25] on input "062369" at bounding box center [261, 21] width 352 height 24
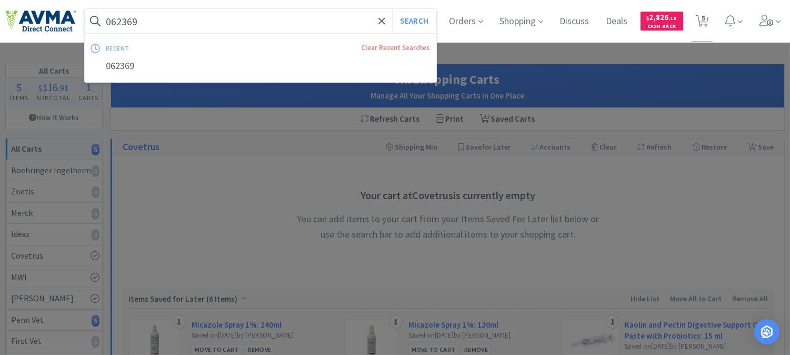
paste input "AUR1075"
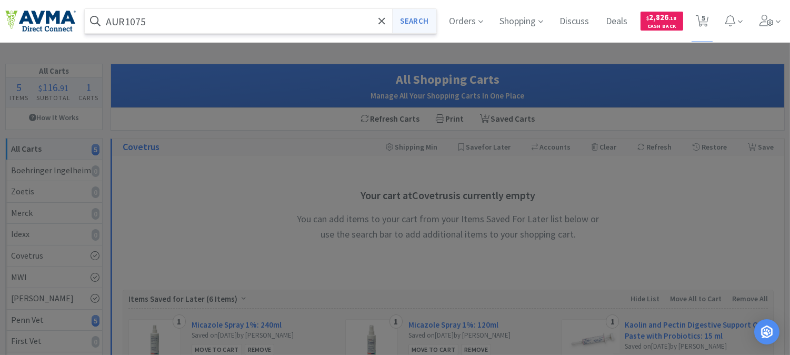
type input "AUR1075"
click at [413, 18] on button "Search" at bounding box center [414, 21] width 44 height 24
select select "1"
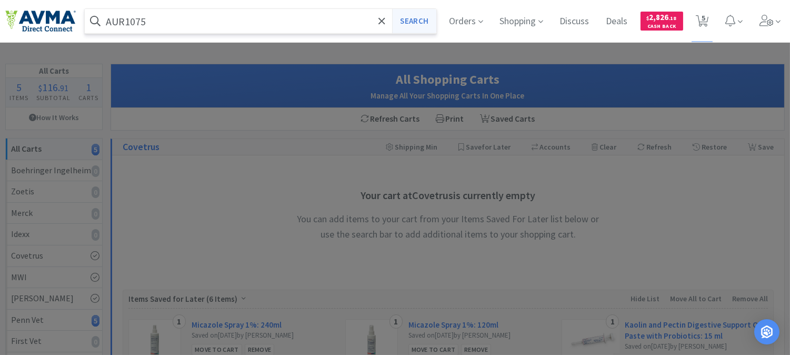
select select "1"
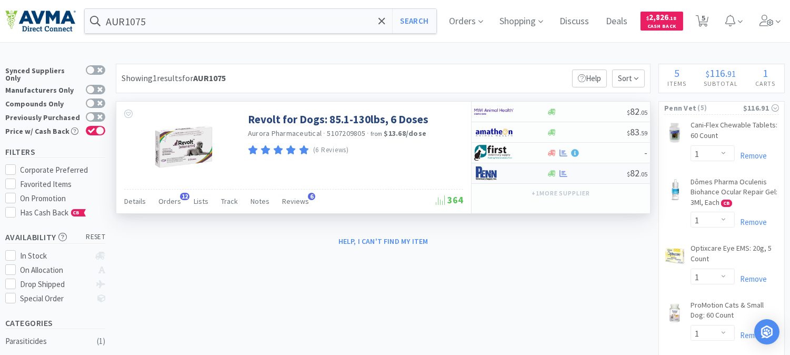
click at [485, 174] on img at bounding box center [493, 173] width 39 height 16
select select "1"
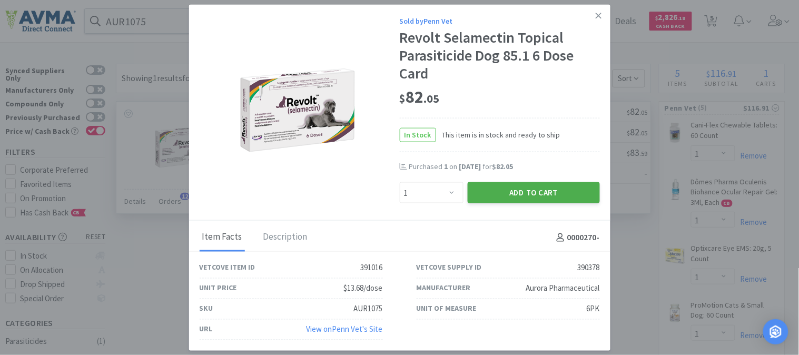
click at [512, 191] on button "Add to Cart" at bounding box center [534, 192] width 132 height 21
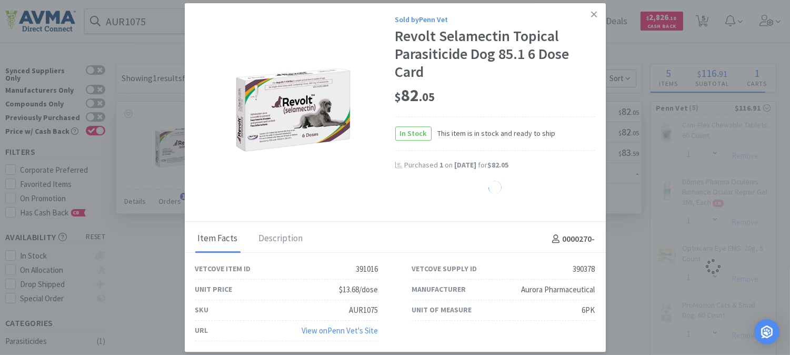
select select "1"
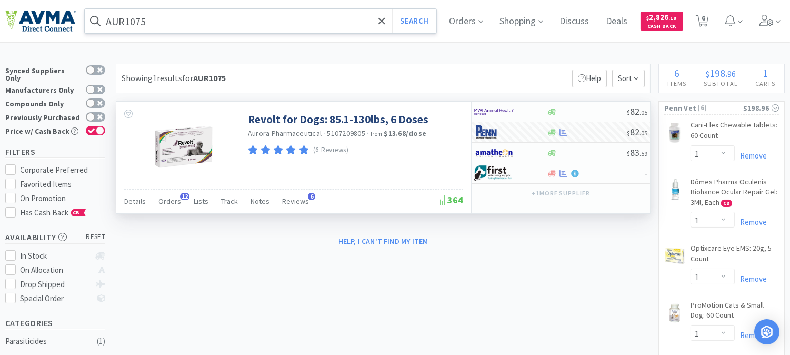
click at [165, 28] on input "AUR1075" at bounding box center [261, 21] width 352 height 24
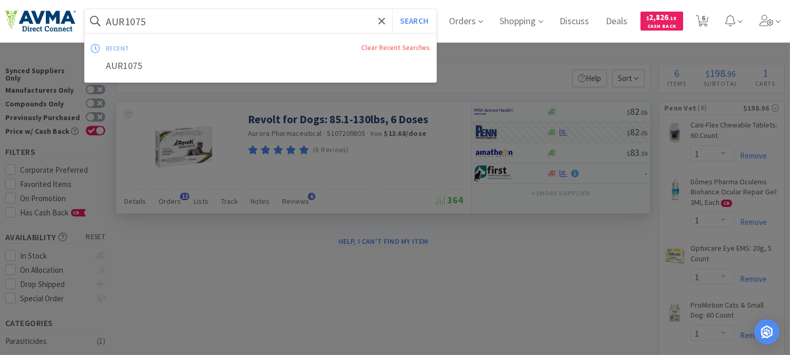
paste input "025928"
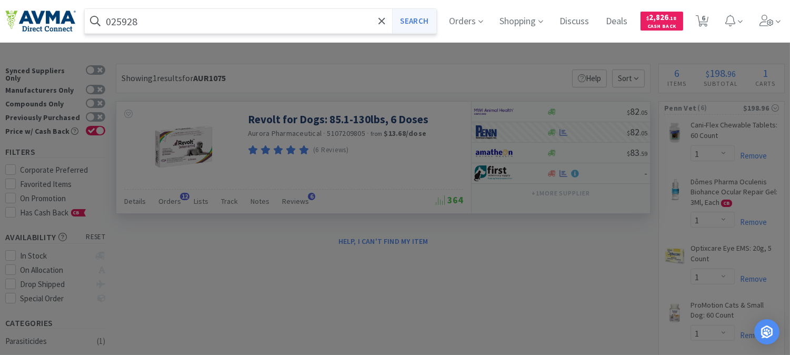
click at [416, 17] on button "Search" at bounding box center [414, 21] width 44 height 24
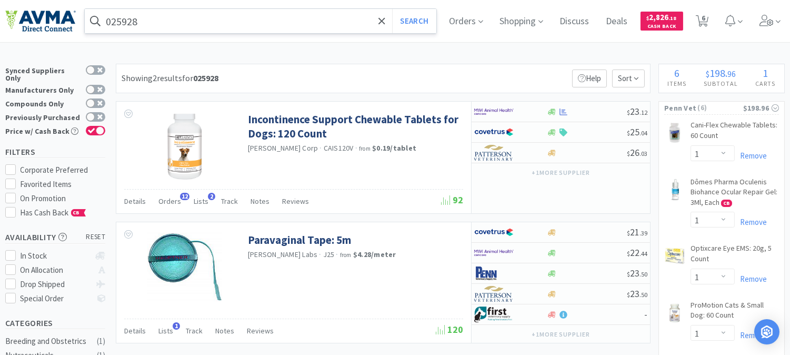
click at [151, 25] on input "025928" at bounding box center [261, 21] width 352 height 24
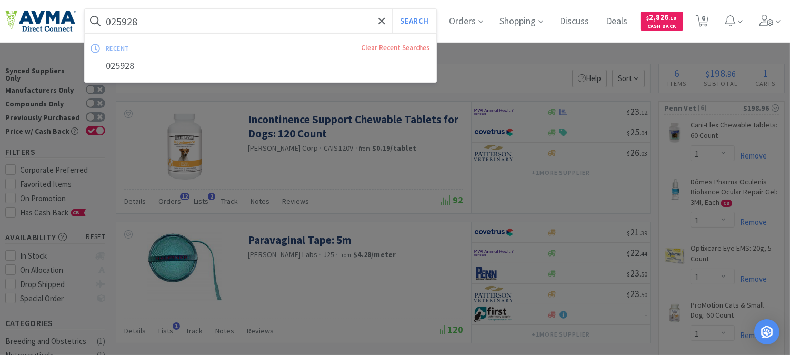
paste input "50097"
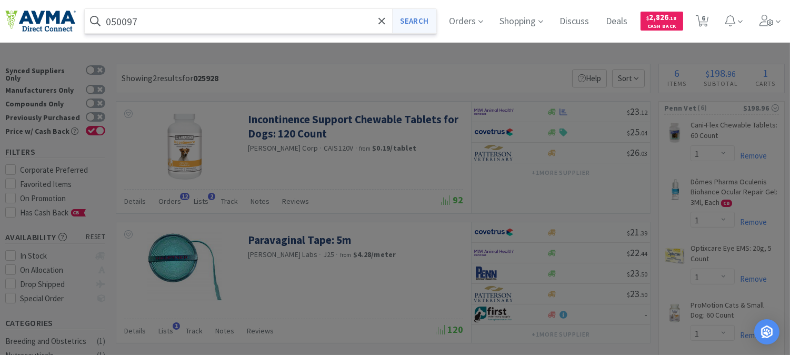
type input "050097"
click at [413, 17] on button "Search" at bounding box center [414, 21] width 44 height 24
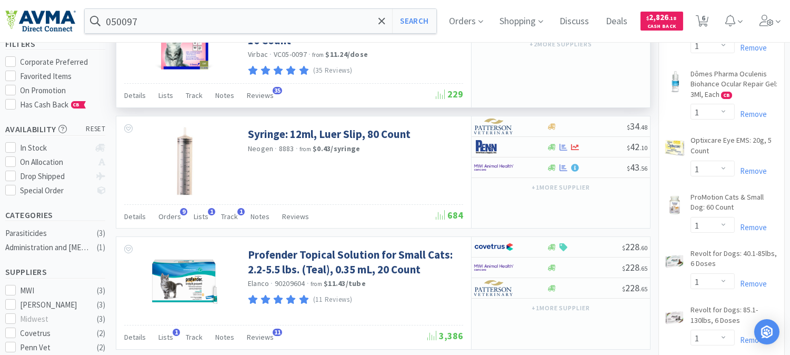
scroll to position [117, 0]
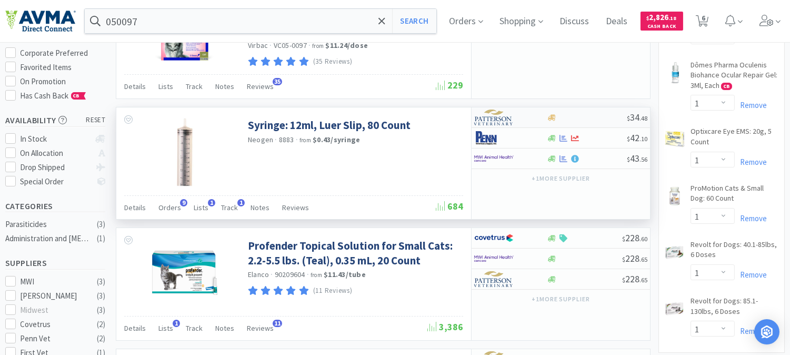
click at [491, 116] on img at bounding box center [493, 118] width 39 height 16
select select "1"
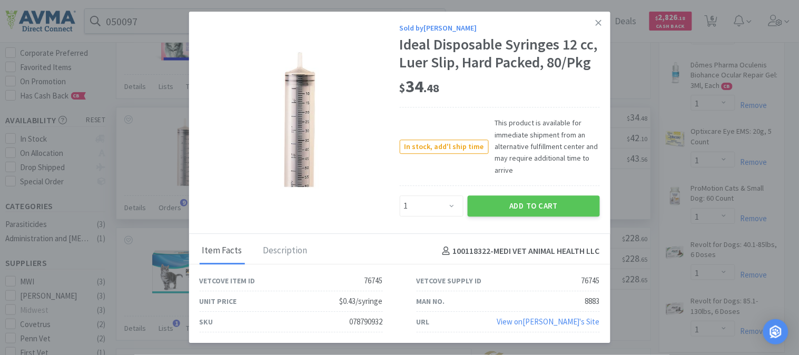
click at [364, 320] on div "078790932" at bounding box center [366, 322] width 33 height 13
copy div "078790932"
click at [539, 205] on button "Add to Cart" at bounding box center [534, 205] width 132 height 21
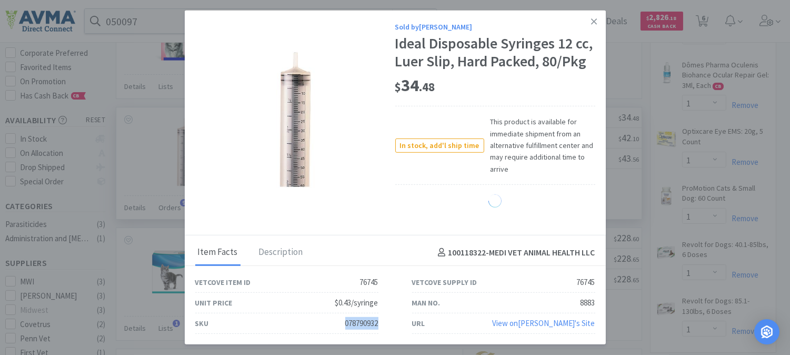
select select "1"
